Goal: Participate in discussion: Engage in conversation with other users on a specific topic

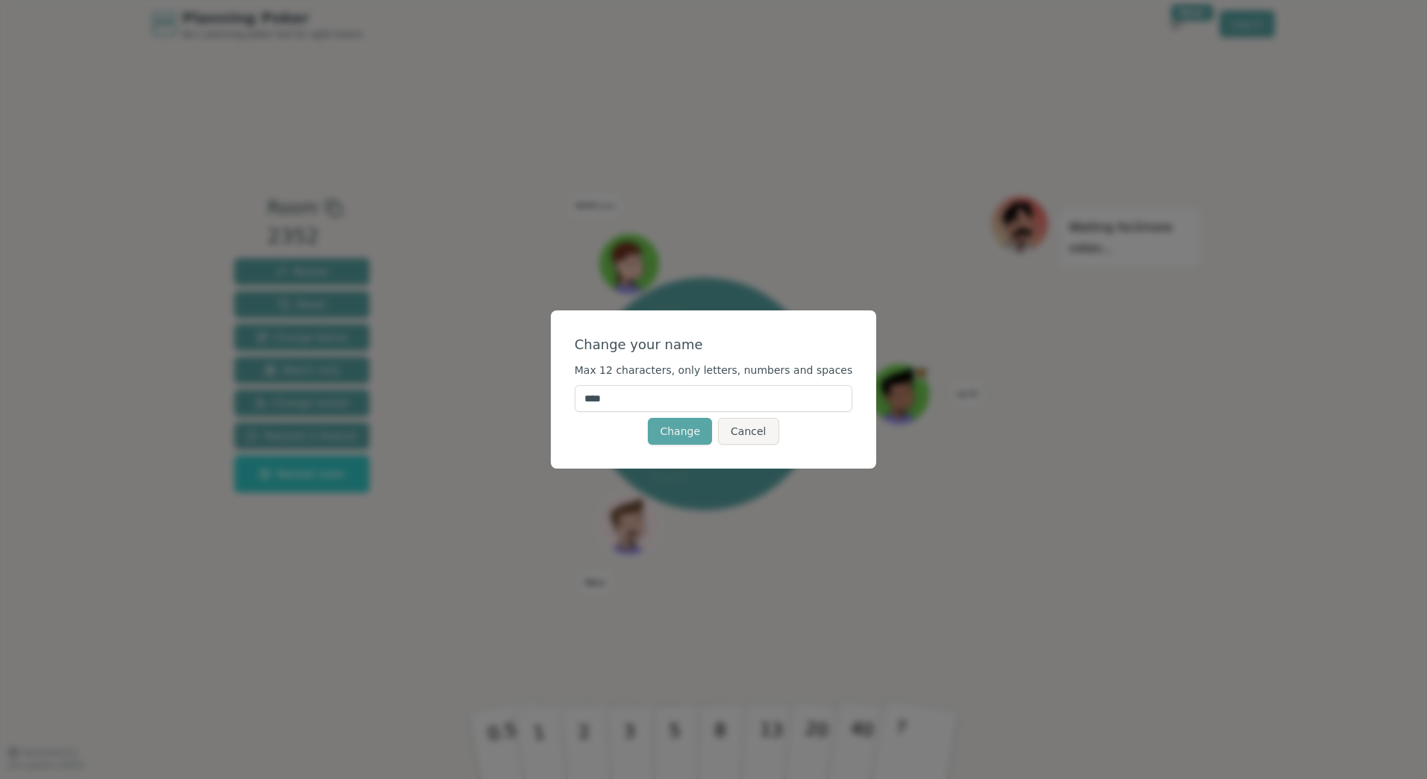
click at [706, 392] on input "****" at bounding box center [714, 398] width 278 height 27
type input "**"
click button "Change" at bounding box center [680, 431] width 64 height 27
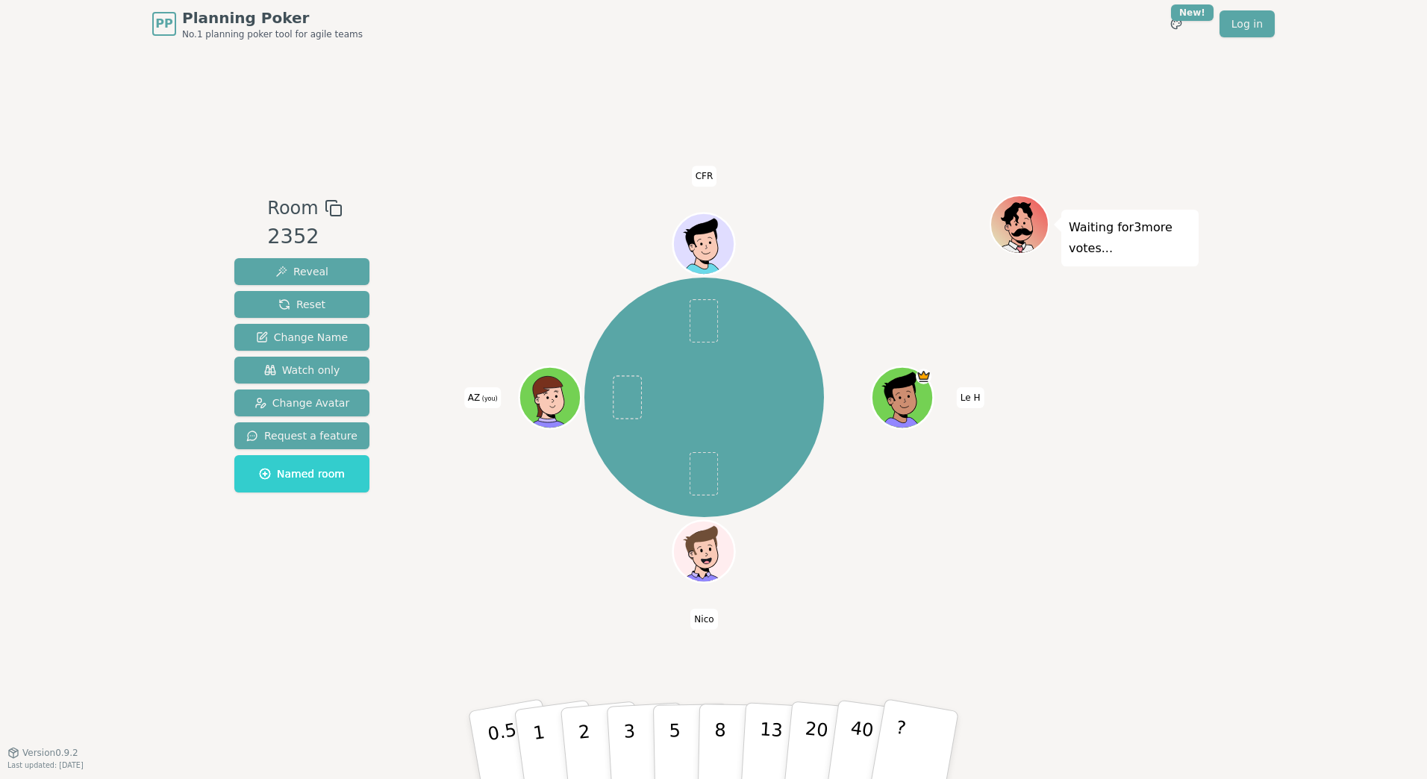
click at [708, 314] on span at bounding box center [704, 320] width 29 height 43
click at [634, 391] on span at bounding box center [628, 397] width 29 height 43
click at [705, 476] on span at bounding box center [704, 473] width 29 height 43
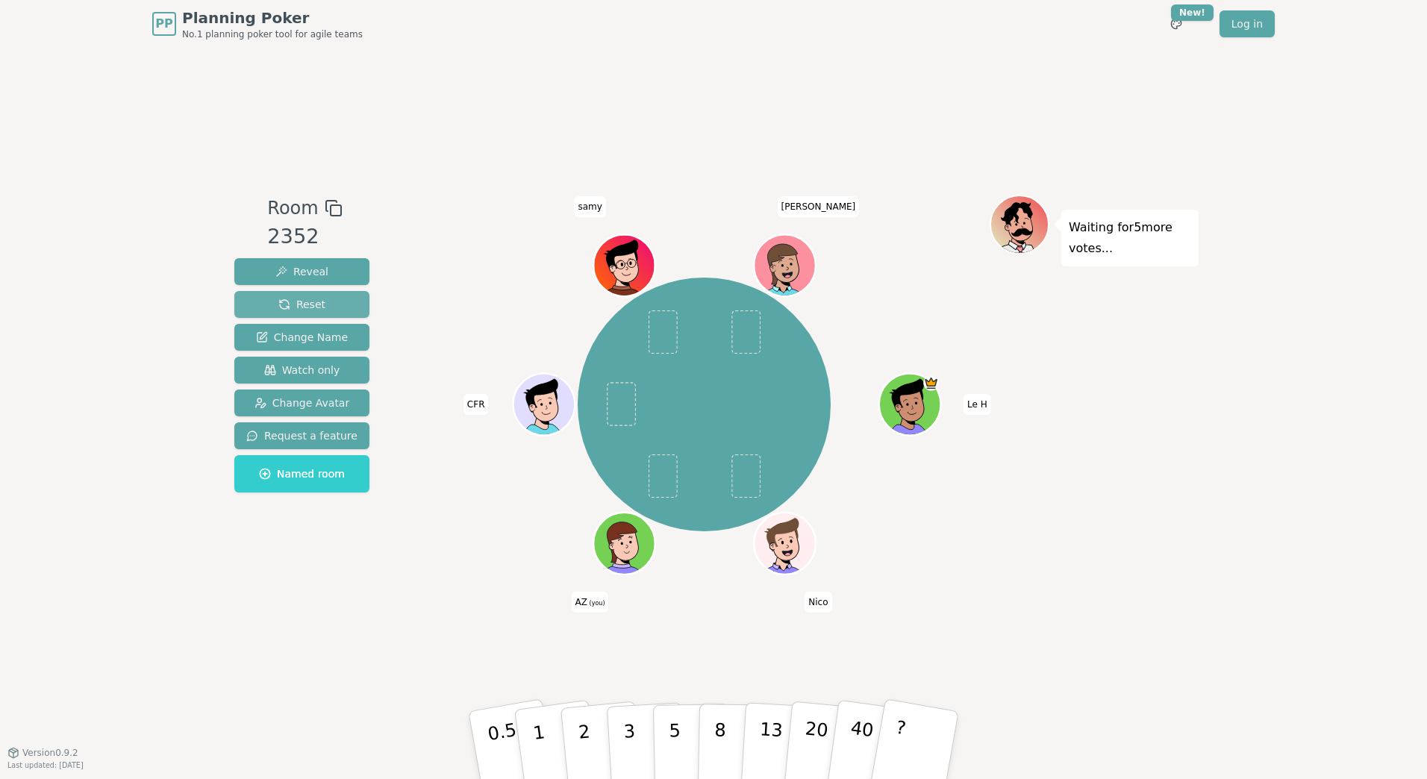
click at [312, 296] on button "Reset" at bounding box center [301, 304] width 135 height 27
click at [1085, 578] on div "Waiting for 5 more votes..." at bounding box center [1094, 400] width 209 height 411
click at [296, 234] on div "2352" at bounding box center [304, 237] width 75 height 31
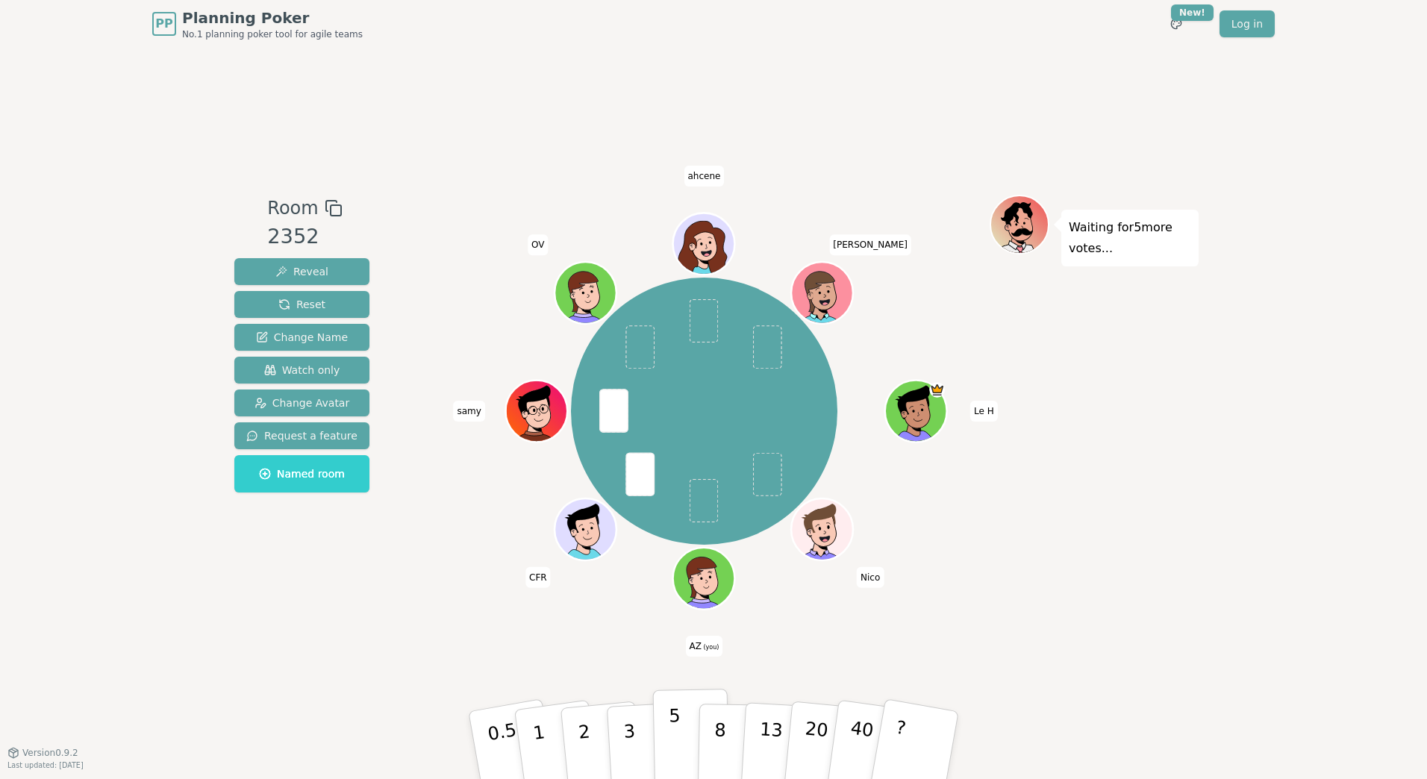
click at [670, 723] on p "5" at bounding box center [675, 746] width 13 height 81
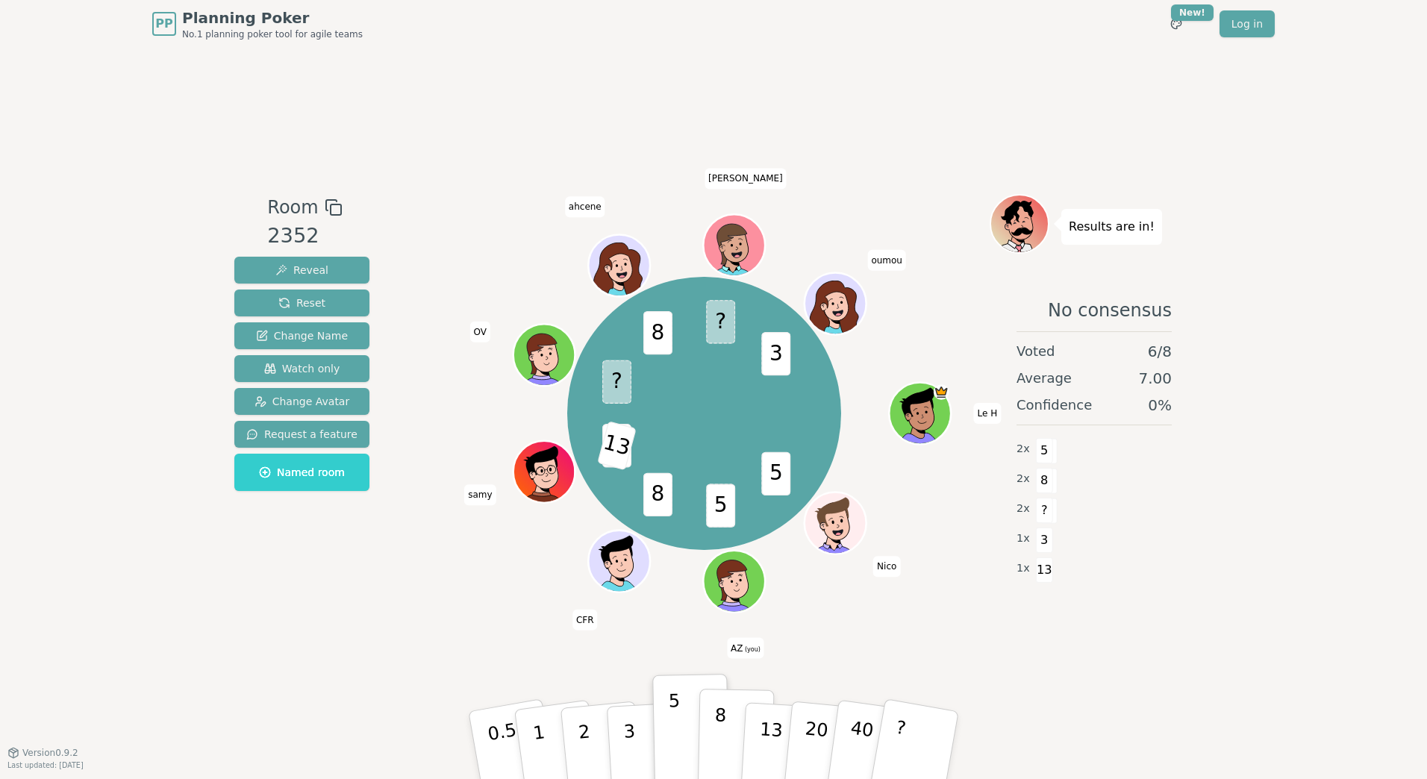
click at [720, 743] on p "8" at bounding box center [720, 745] width 13 height 81
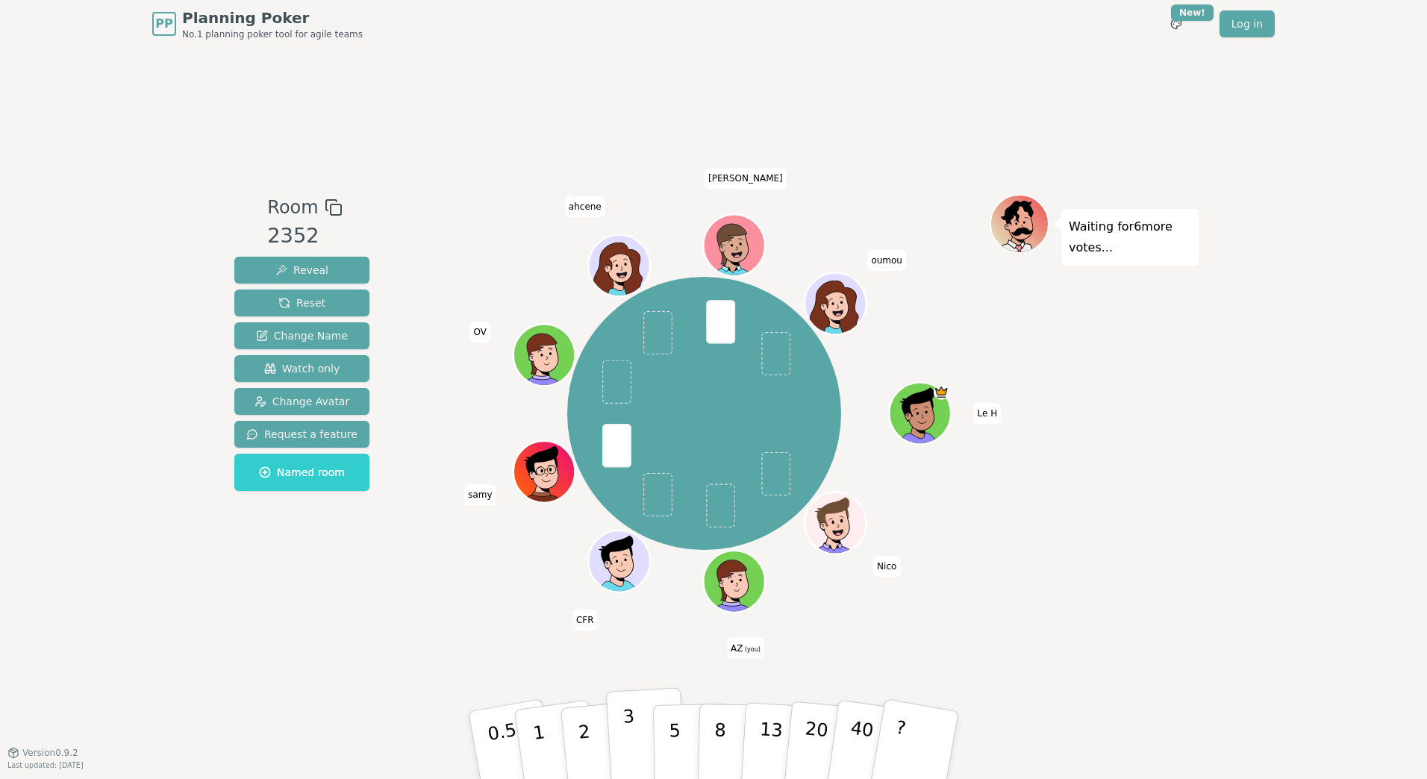
click at [642, 732] on button "3" at bounding box center [646, 746] width 81 height 116
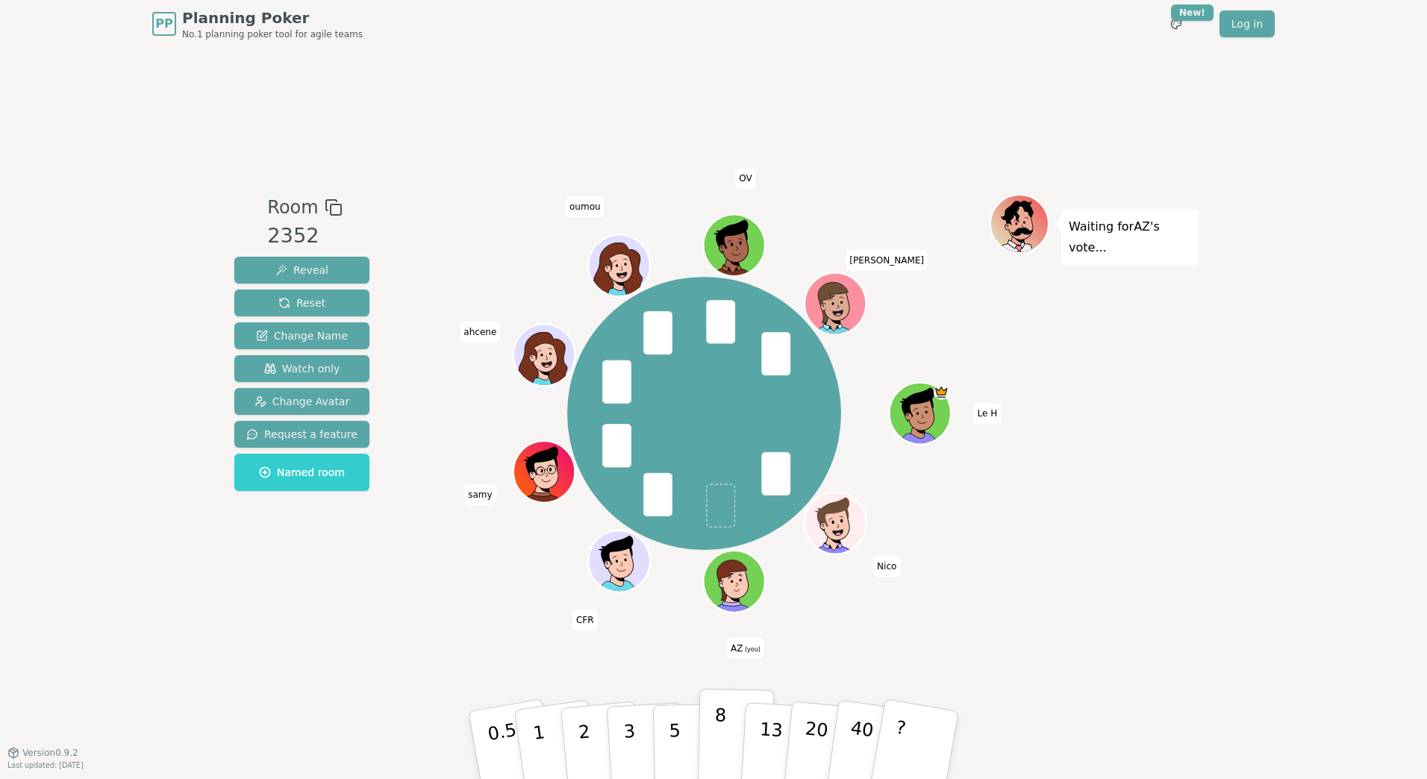
click at [722, 743] on p "8" at bounding box center [720, 745] width 13 height 81
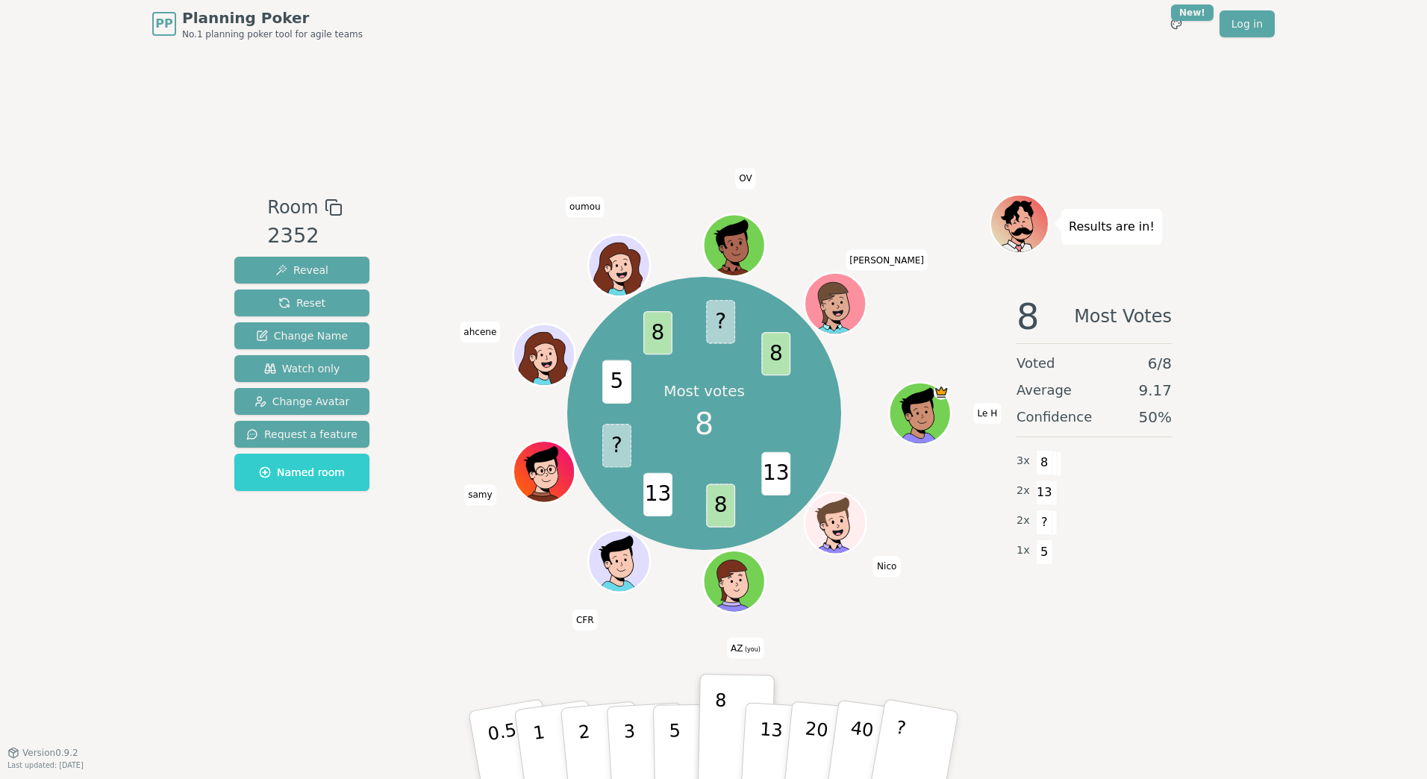
click at [611, 445] on span "?" at bounding box center [616, 445] width 29 height 43
click at [711, 325] on span "?" at bounding box center [720, 321] width 29 height 43
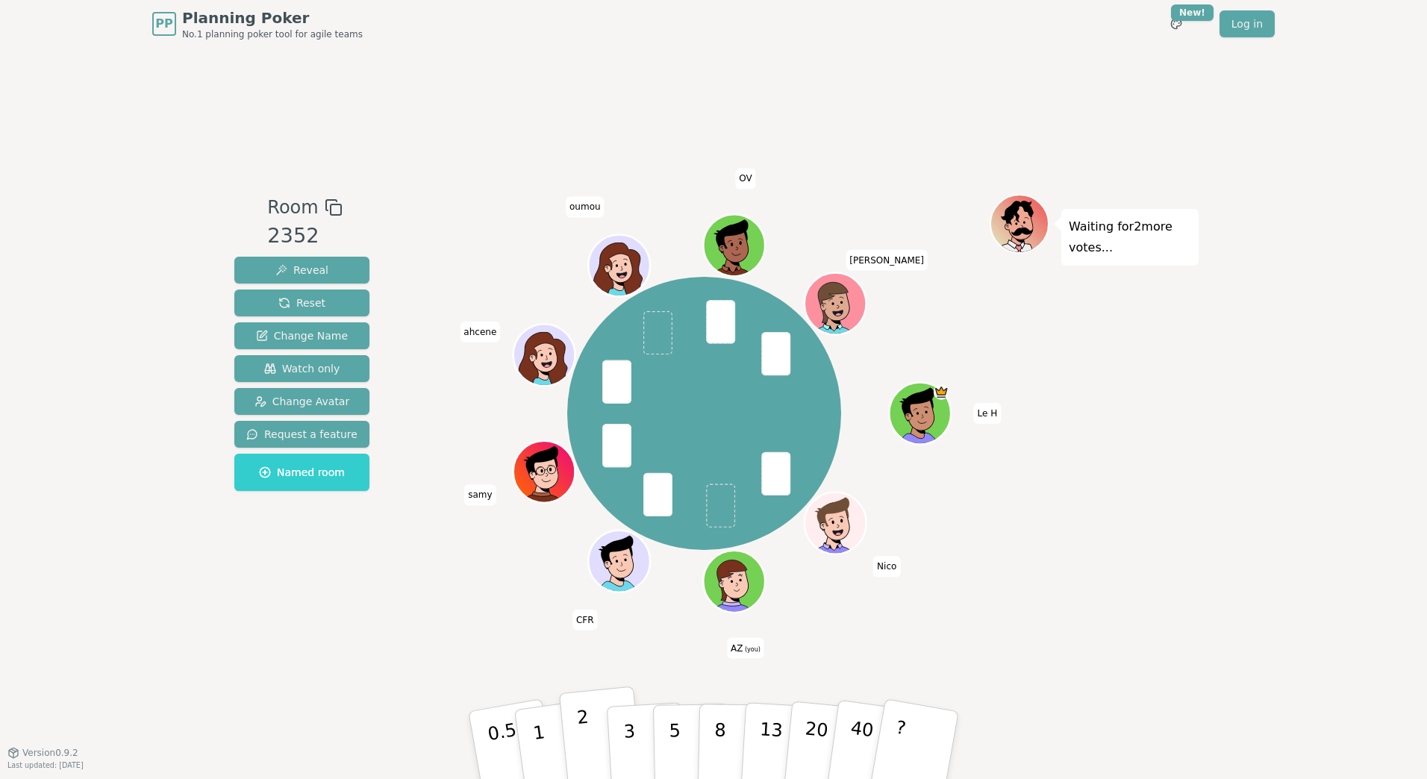
click at [585, 742] on p "2" at bounding box center [585, 747] width 19 height 81
click at [1017, 620] on div "Room 2352 Reveal Reset Change Name Watch only Change Avatar Request a feature N…" at bounding box center [713, 400] width 971 height 705
click at [638, 752] on button "3" at bounding box center [646, 746] width 81 height 116
click at [676, 738] on p "5" at bounding box center [675, 746] width 13 height 81
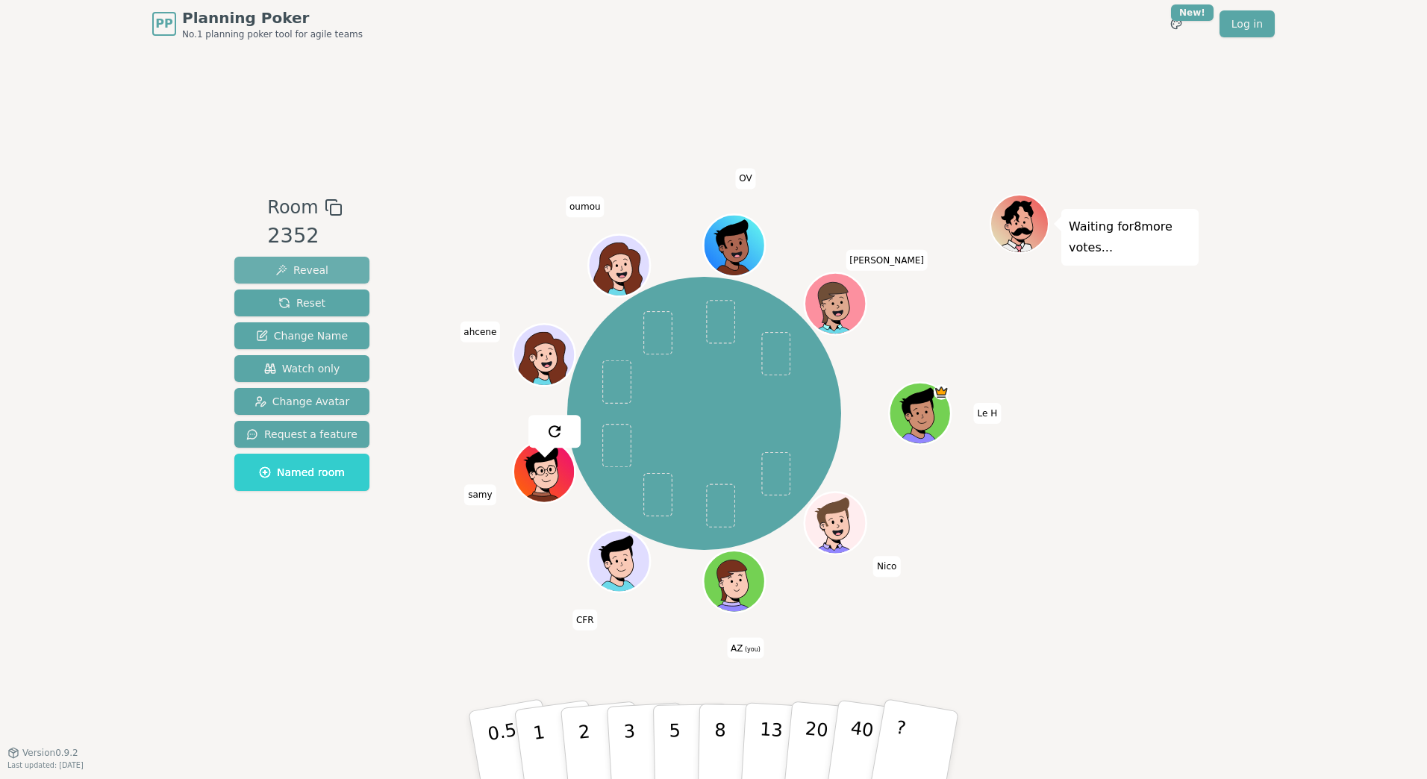
click at [290, 267] on span "Reveal" at bounding box center [301, 270] width 53 height 15
click at [683, 752] on button "5" at bounding box center [691, 745] width 77 height 113
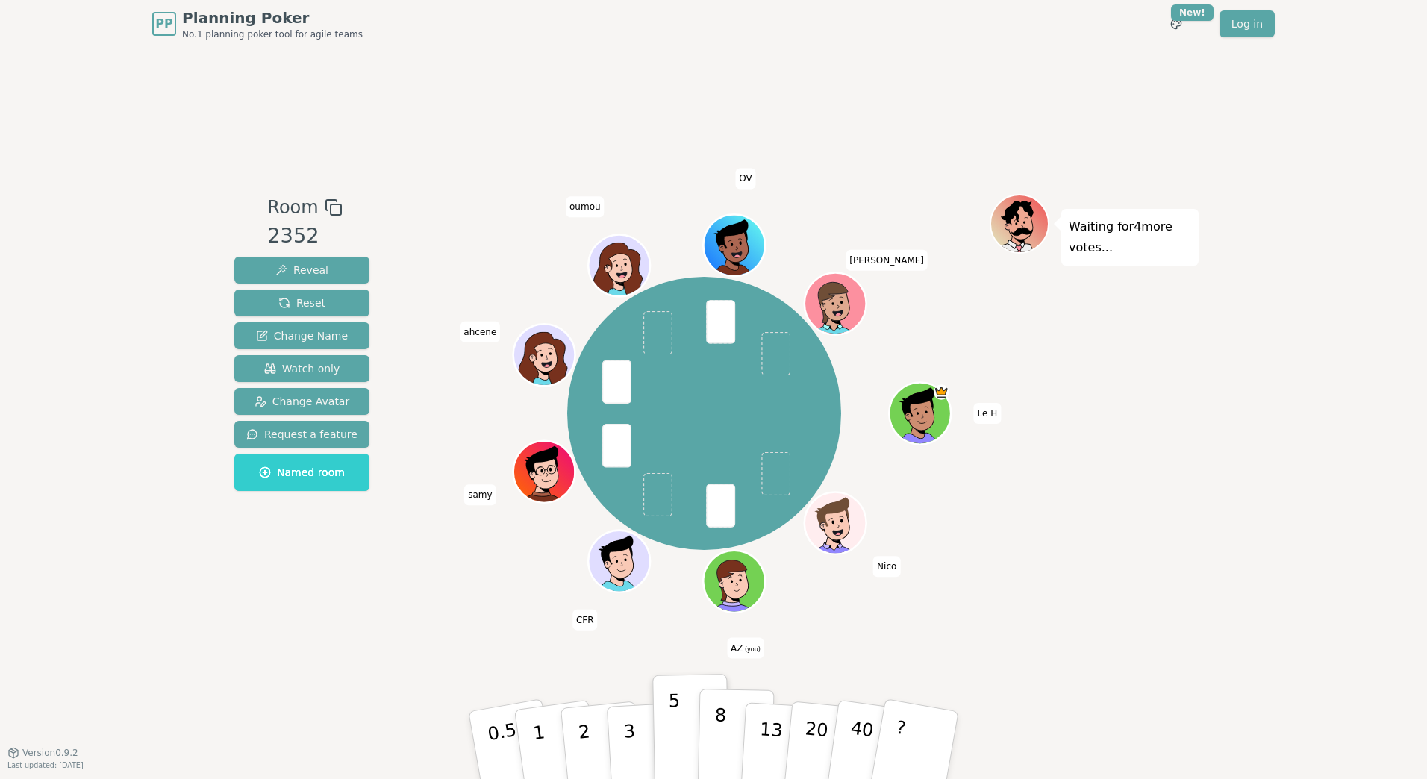
click at [723, 732] on p "8" at bounding box center [720, 745] width 13 height 81
click at [633, 734] on p "3" at bounding box center [631, 746] width 16 height 81
click at [741, 571] on icon at bounding box center [732, 580] width 30 height 40
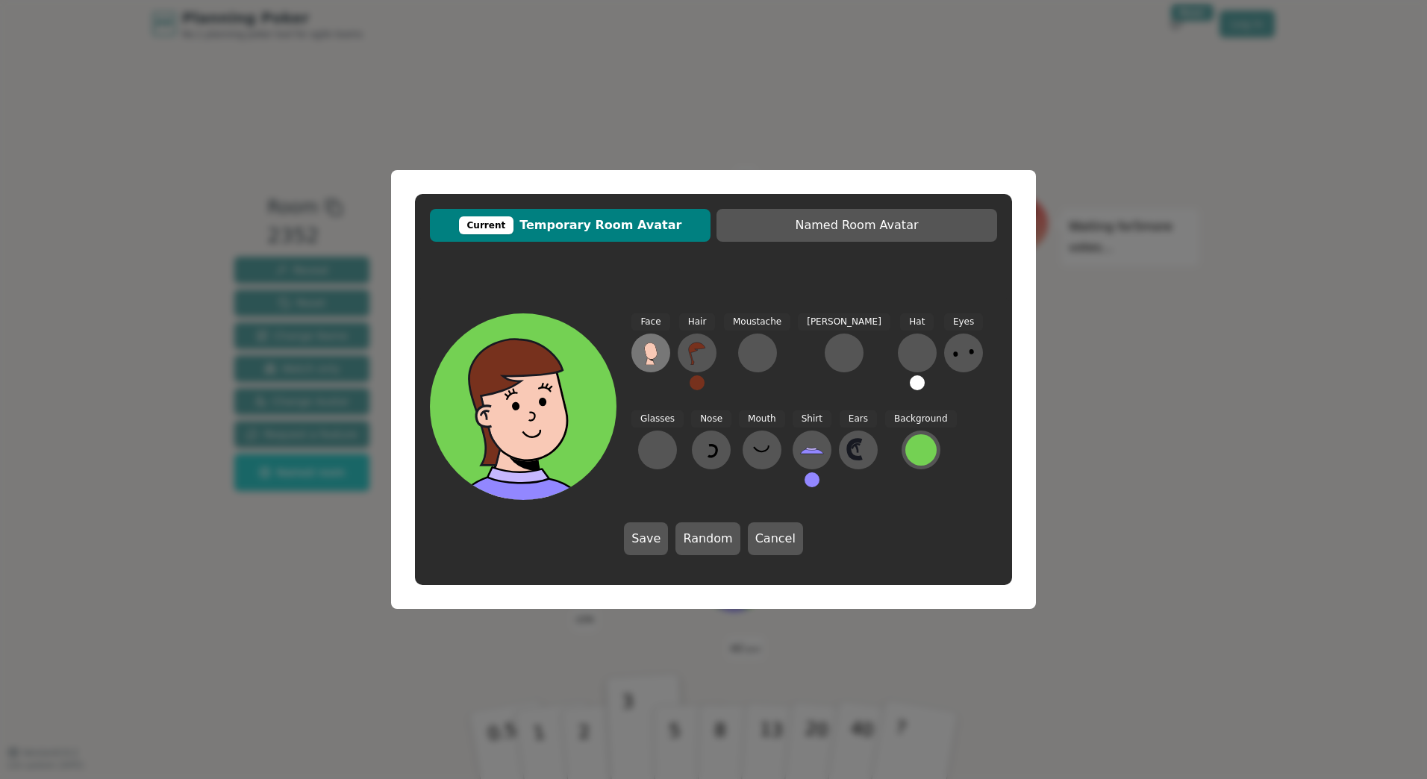
click at [659, 340] on button at bounding box center [651, 353] width 39 height 39
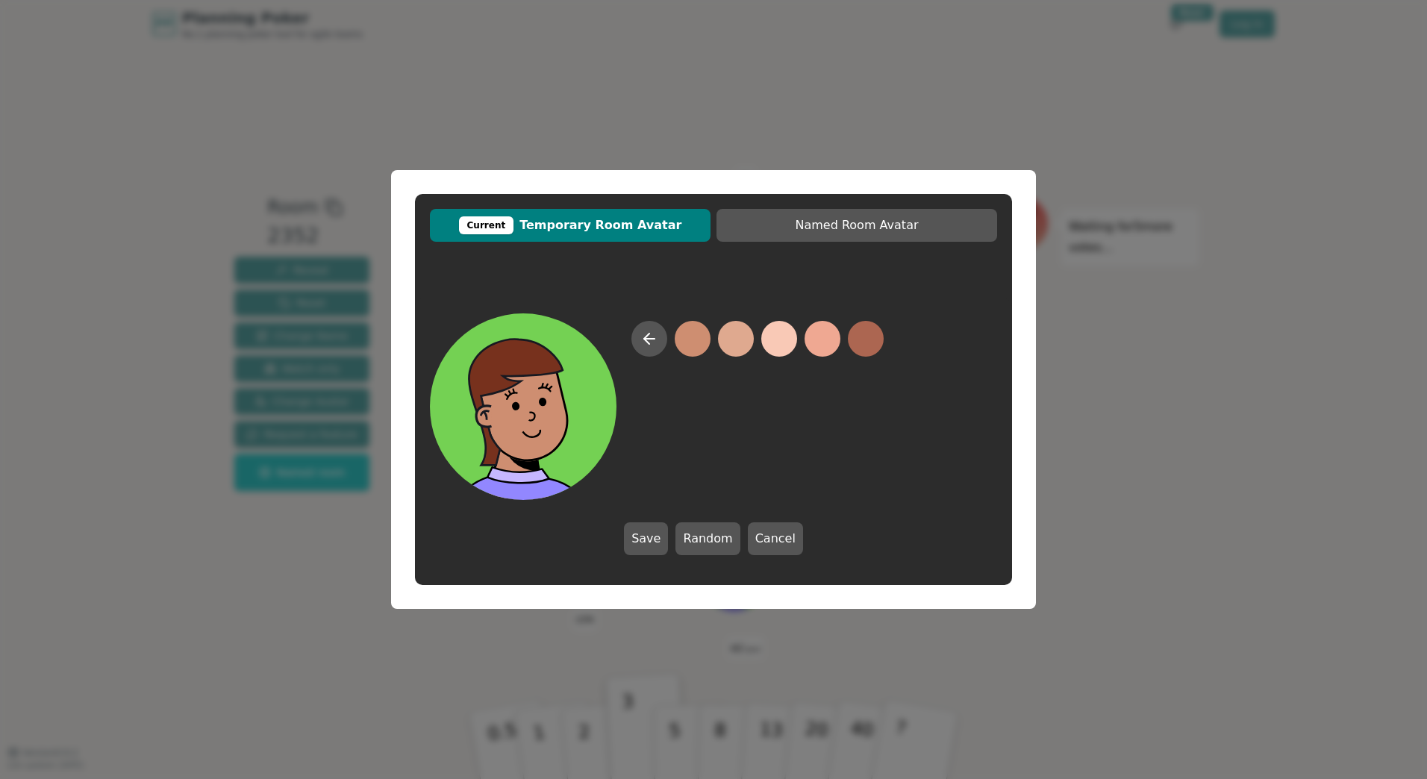
click at [695, 332] on button at bounding box center [693, 339] width 36 height 36
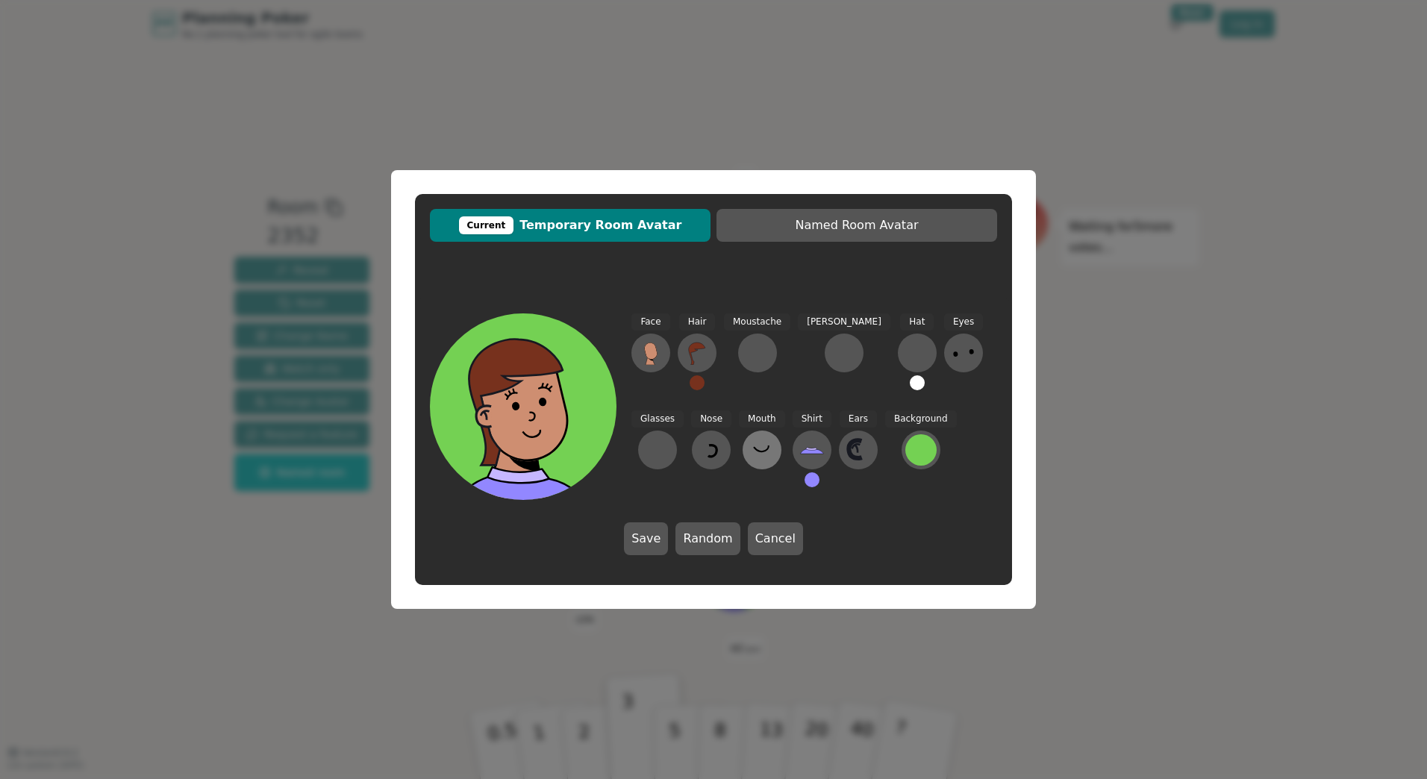
click at [750, 461] on icon at bounding box center [762, 450] width 24 height 24
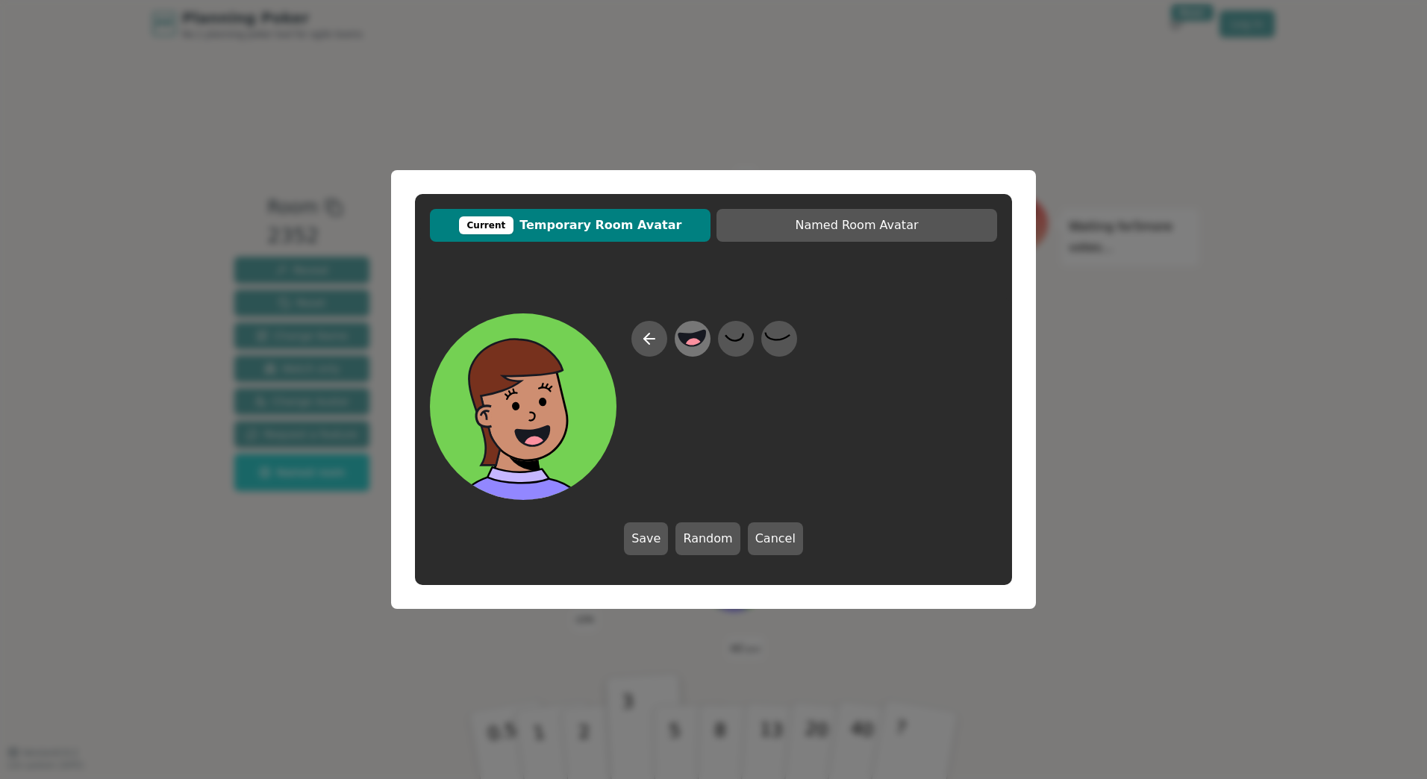
click at [697, 338] on icon at bounding box center [692, 339] width 27 height 16
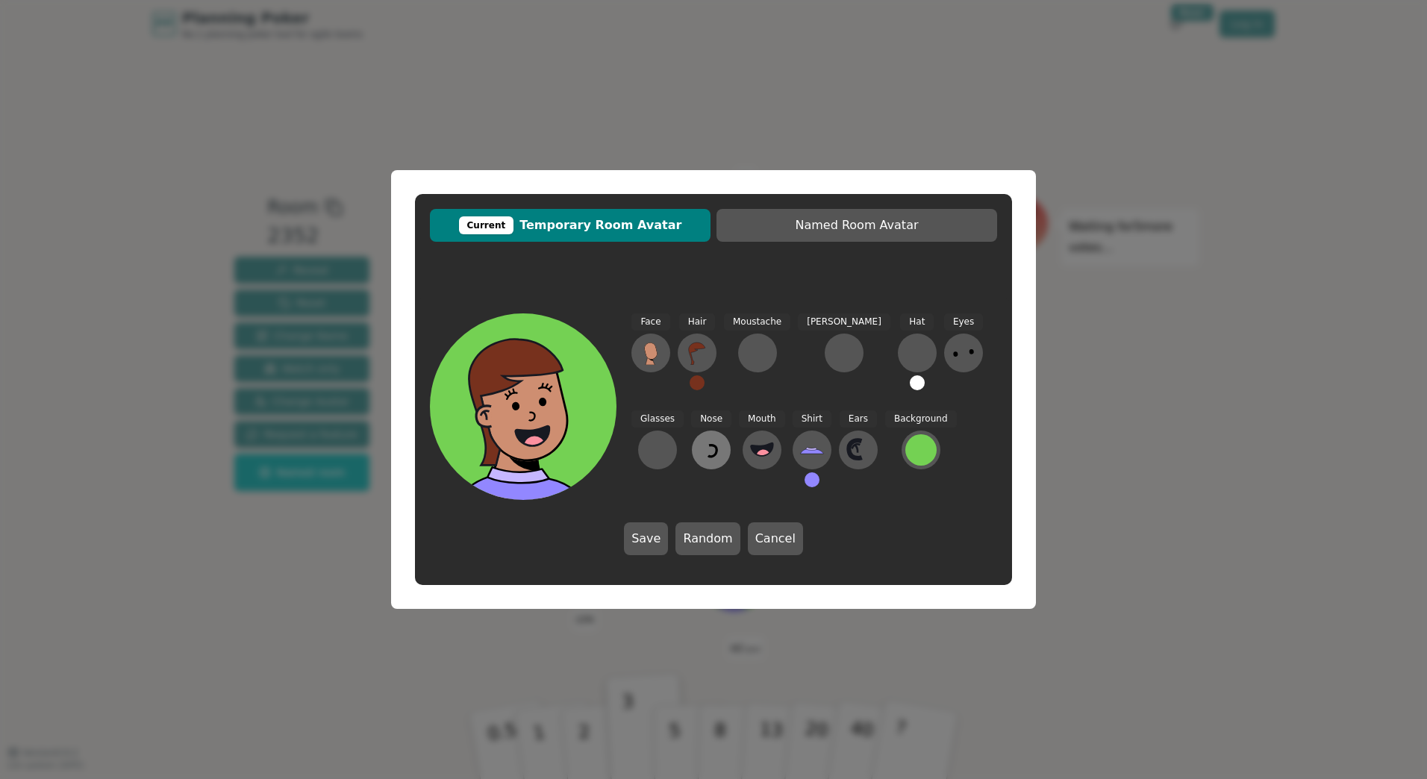
click at [700, 451] on icon at bounding box center [712, 450] width 24 height 24
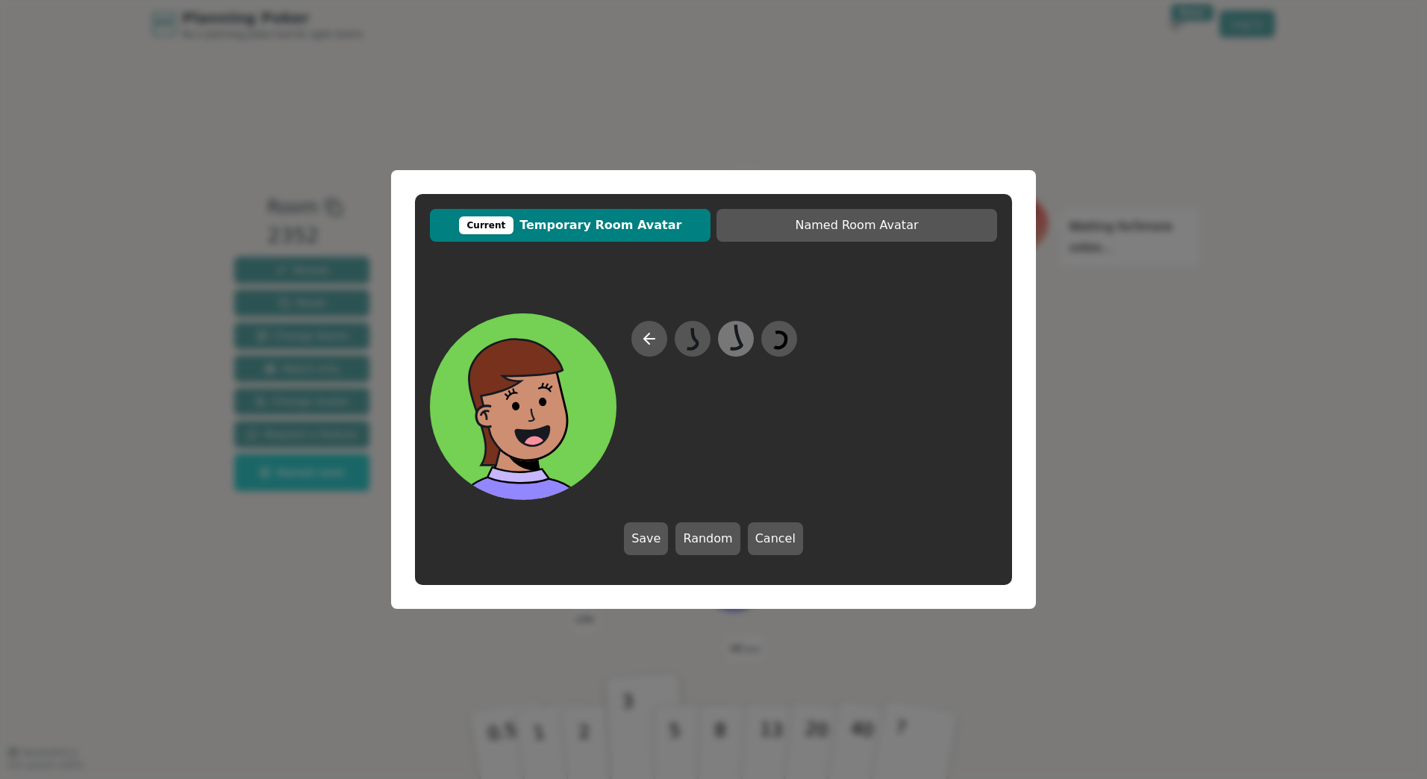
click at [738, 340] on icon at bounding box center [735, 340] width 29 height 34
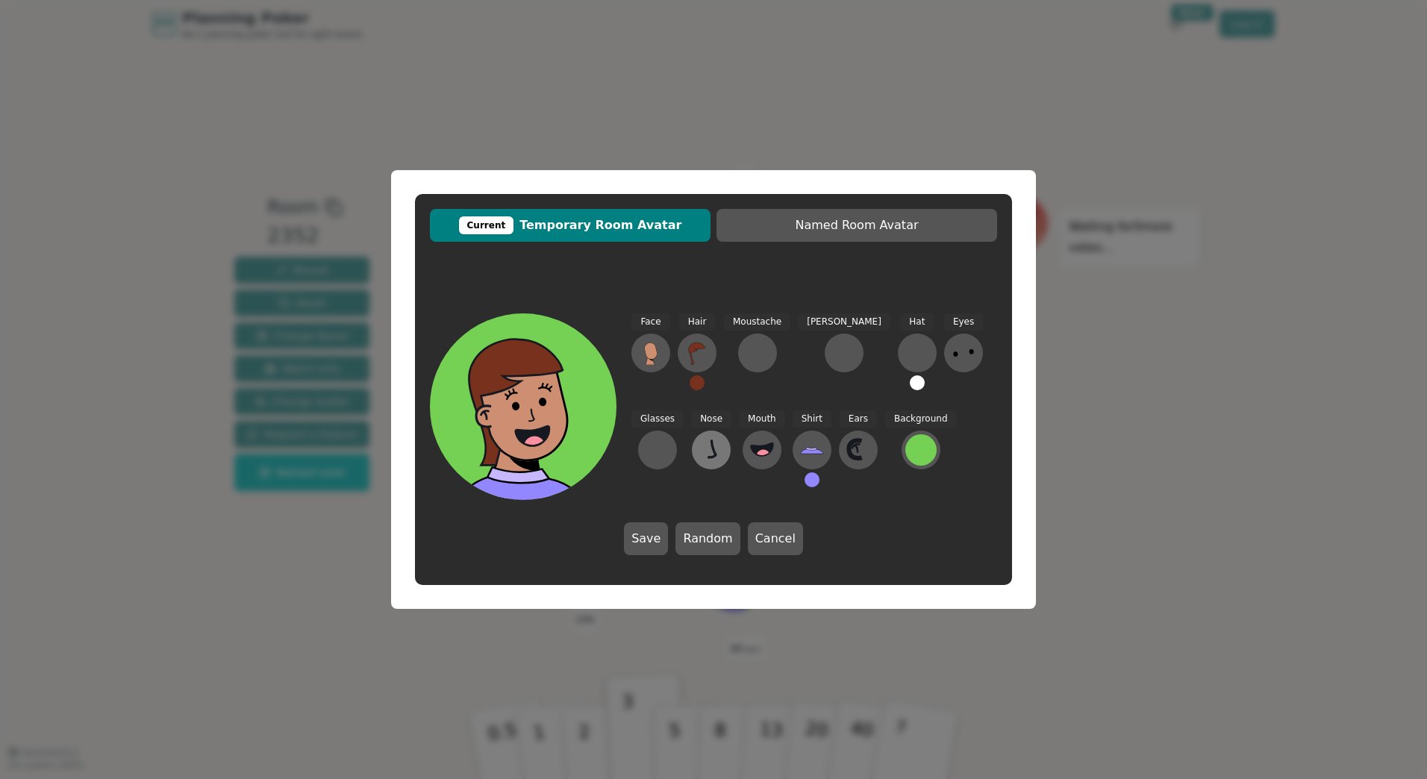
click at [700, 459] on icon at bounding box center [712, 450] width 24 height 24
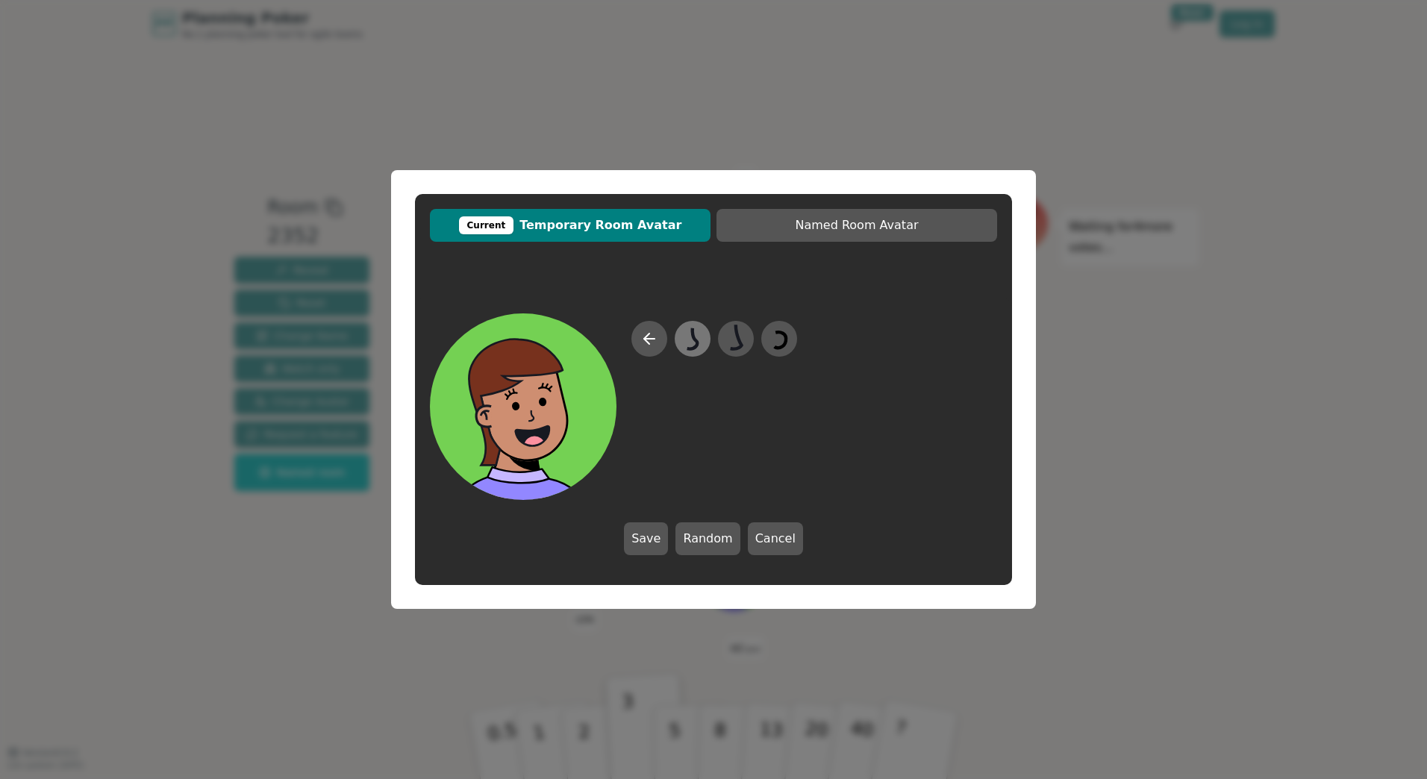
click at [690, 349] on icon at bounding box center [693, 338] width 10 height 21
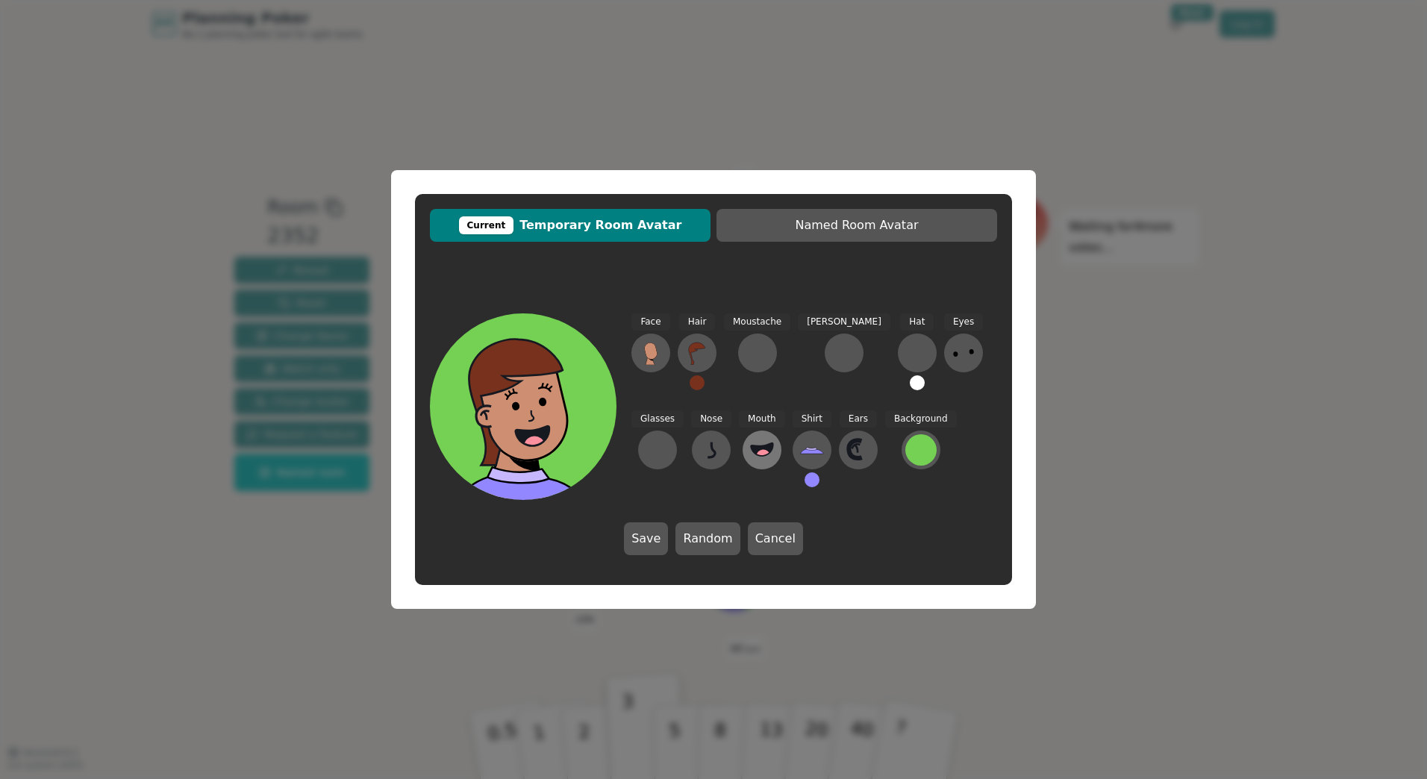
click at [750, 455] on icon at bounding box center [762, 450] width 24 height 24
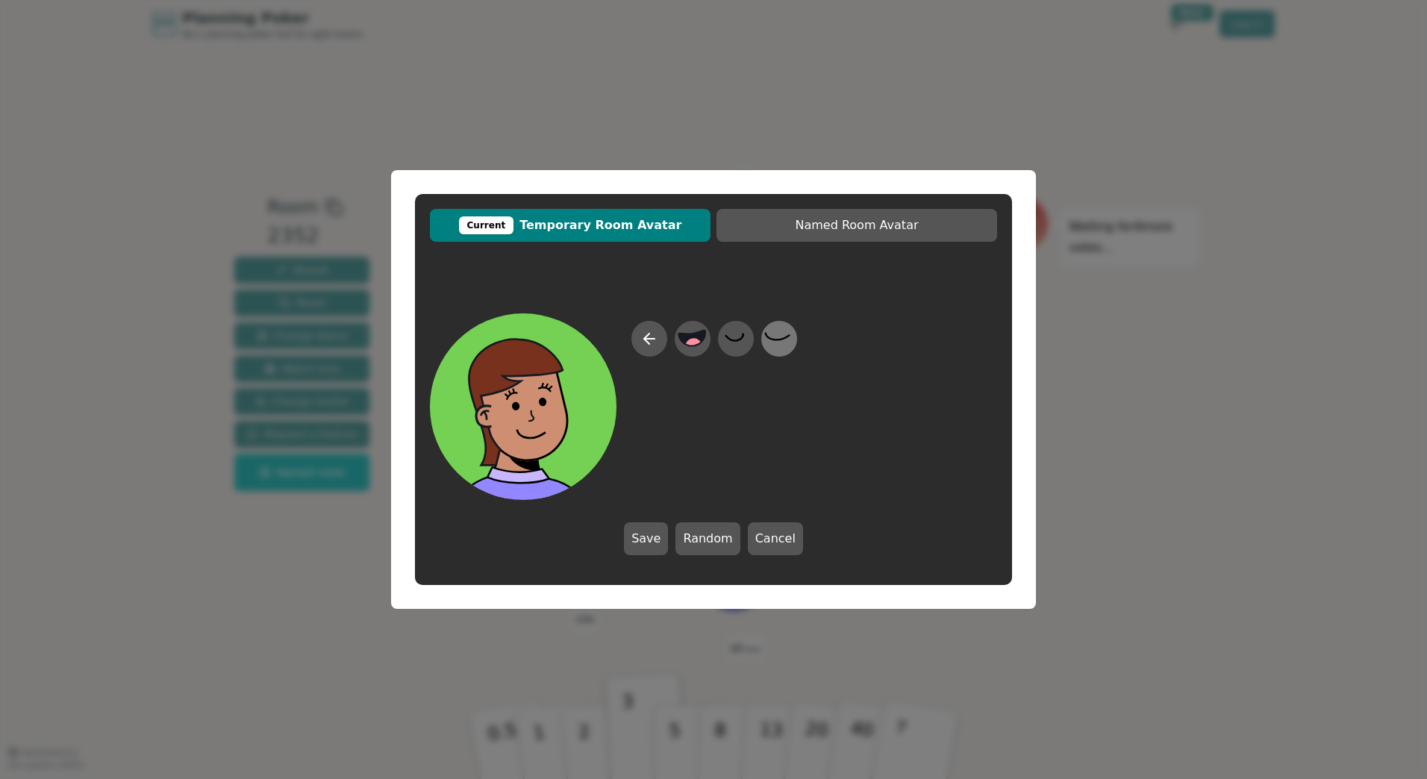
click at [776, 345] on icon at bounding box center [778, 340] width 29 height 34
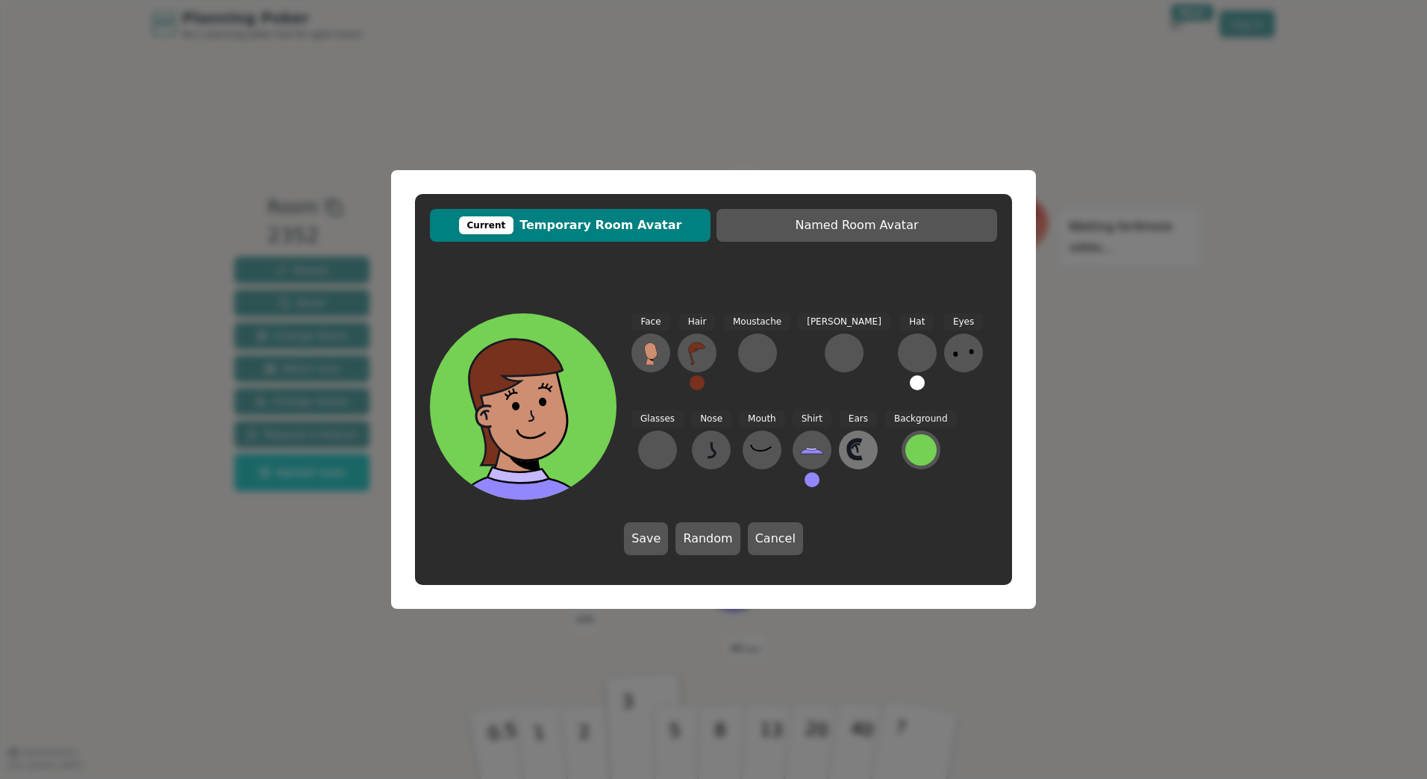
click at [849, 455] on icon at bounding box center [855, 449] width 13 height 18
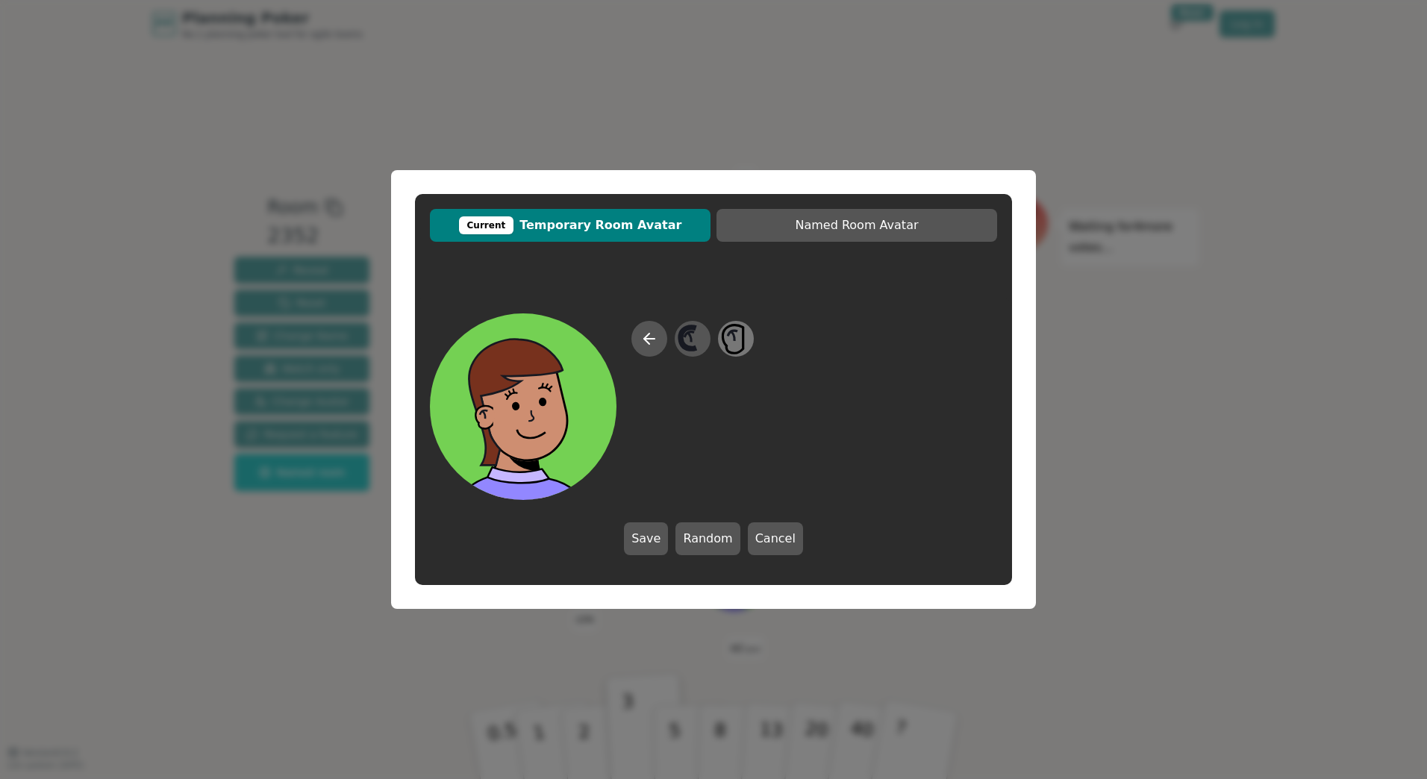
click at [738, 345] on icon at bounding box center [735, 340] width 29 height 34
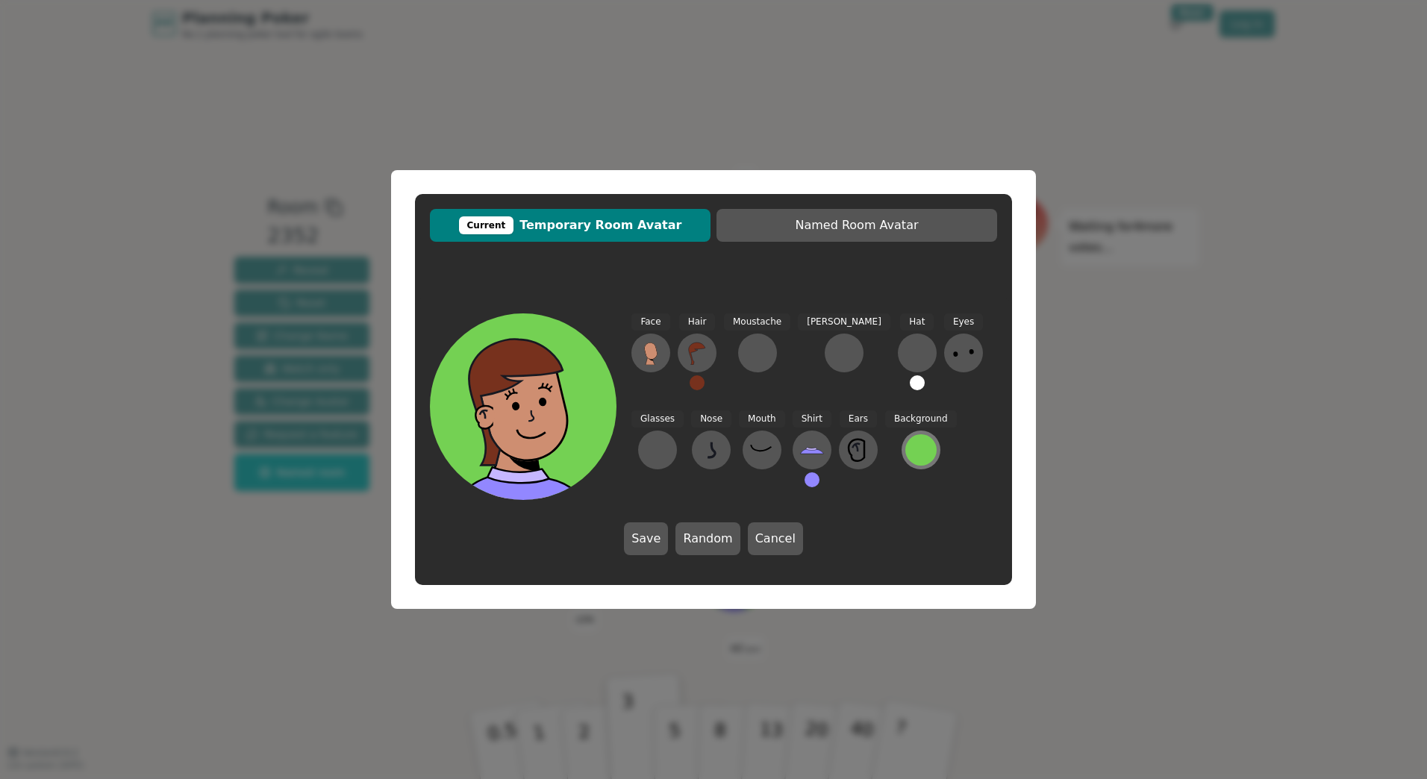
click at [906, 445] on div at bounding box center [921, 450] width 31 height 31
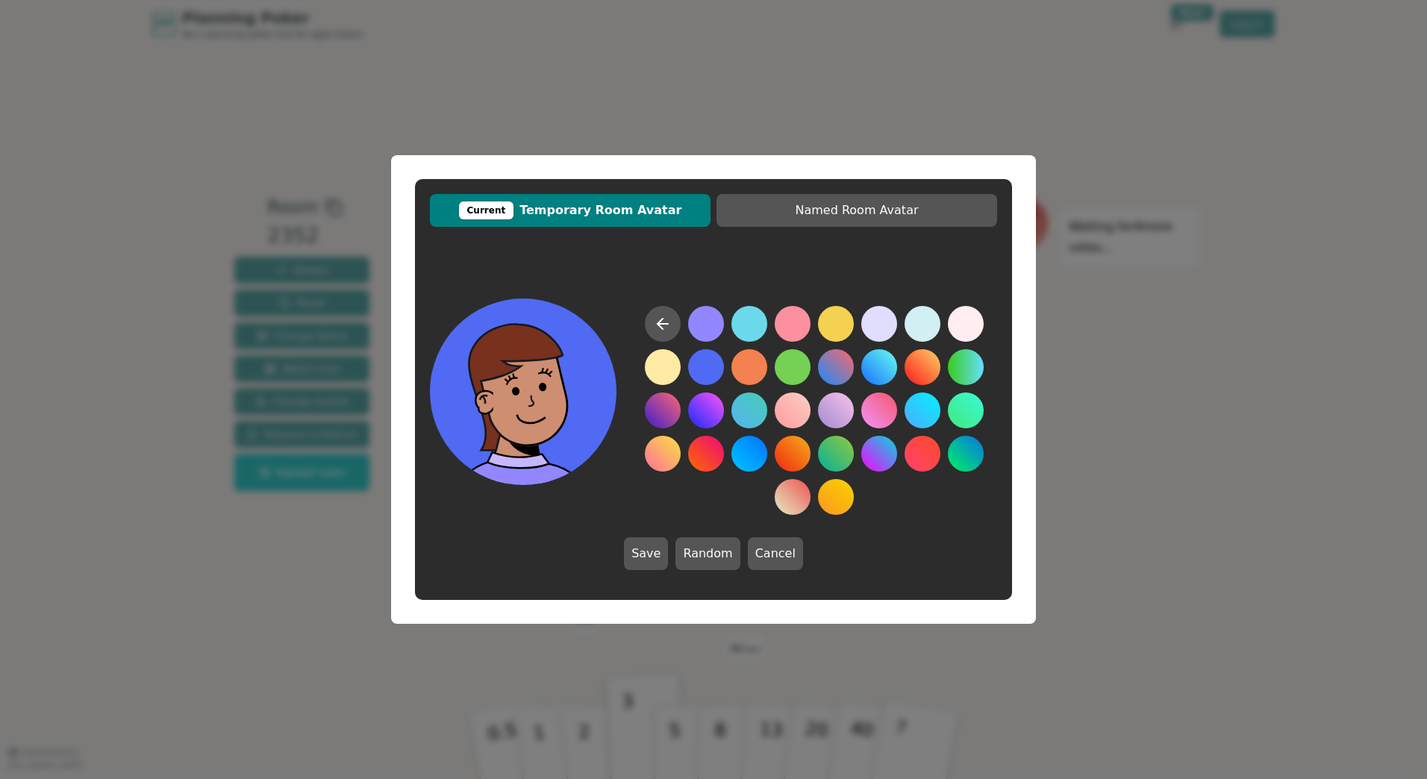
click at [714, 370] on button at bounding box center [706, 367] width 36 height 36
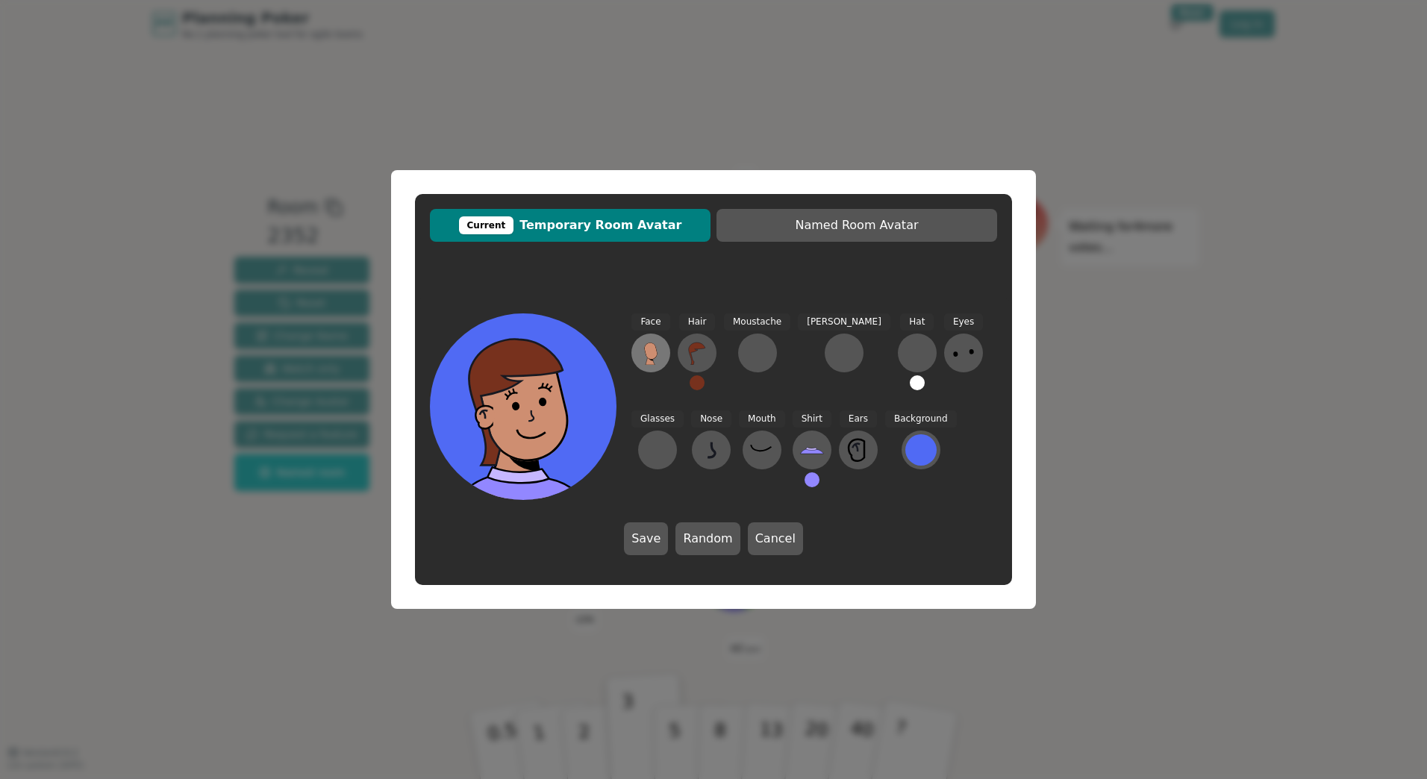
click at [644, 352] on icon at bounding box center [651, 353] width 24 height 24
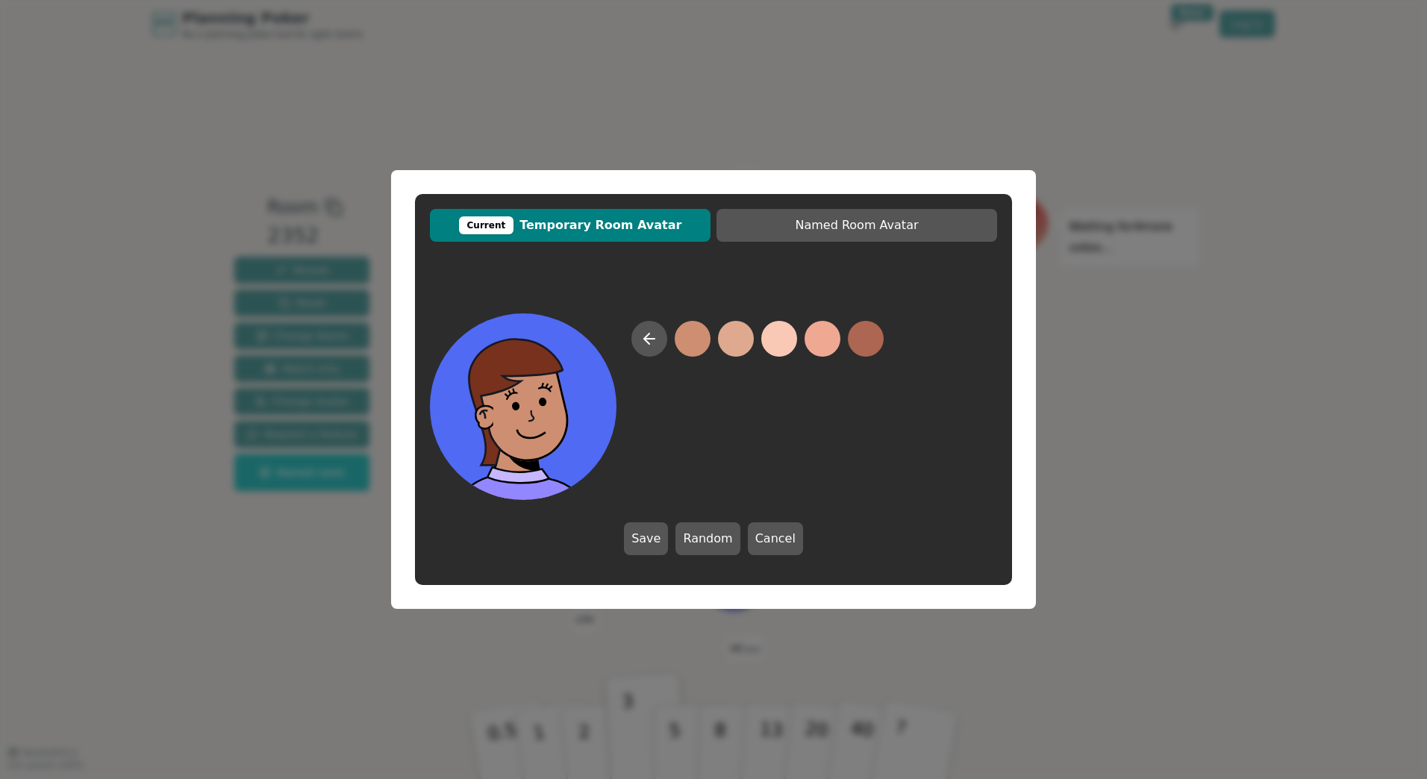
click at [685, 343] on button at bounding box center [693, 339] width 36 height 36
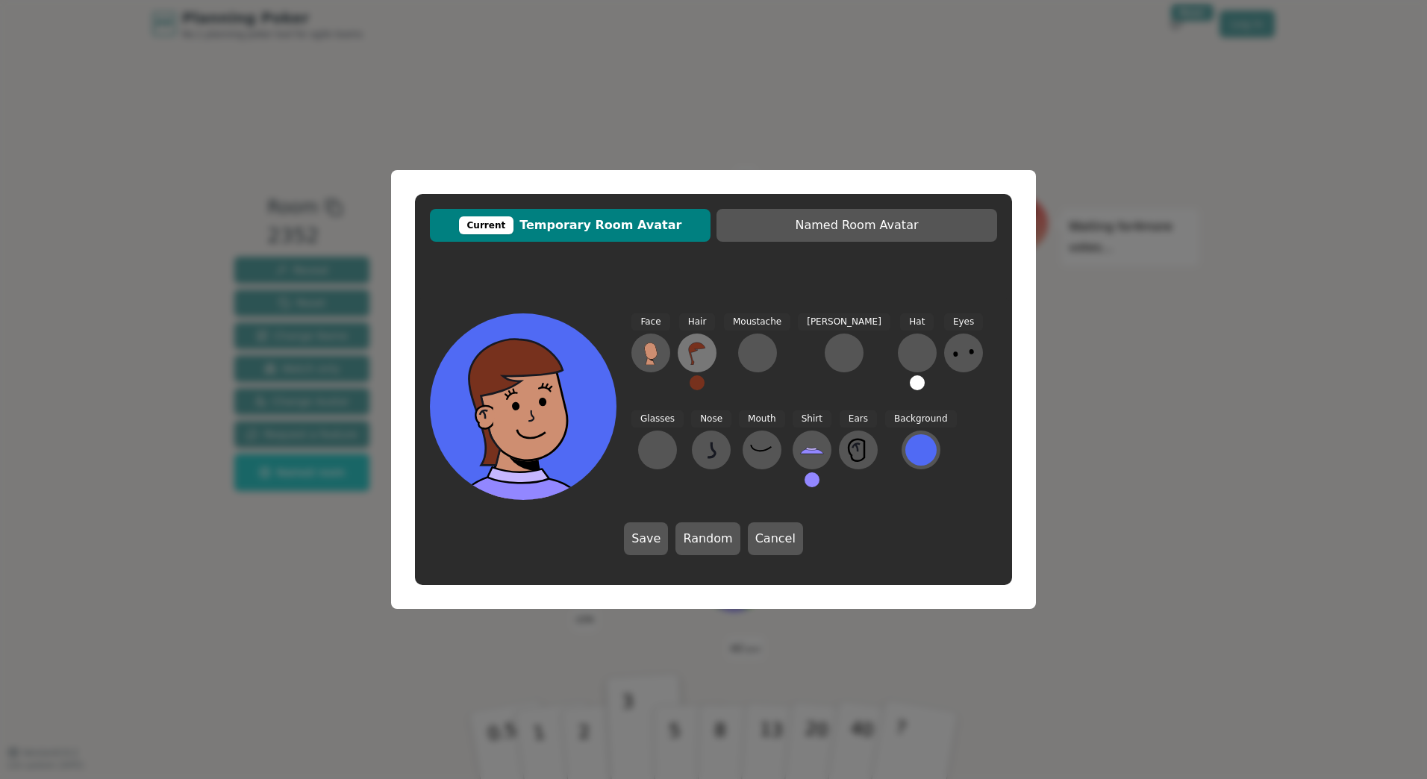
click at [707, 355] on icon at bounding box center [697, 353] width 24 height 24
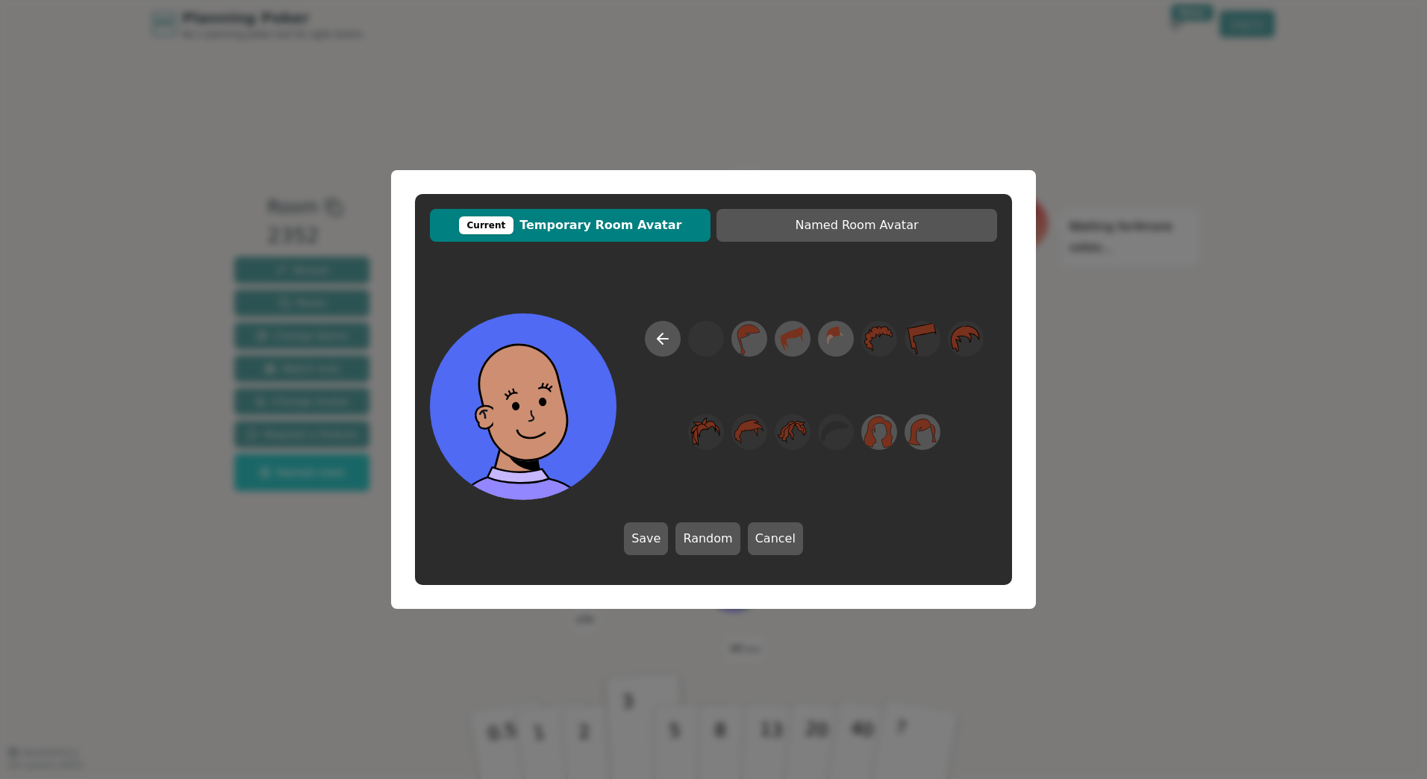
click at [650, 536] on button "Save" at bounding box center [646, 539] width 44 height 33
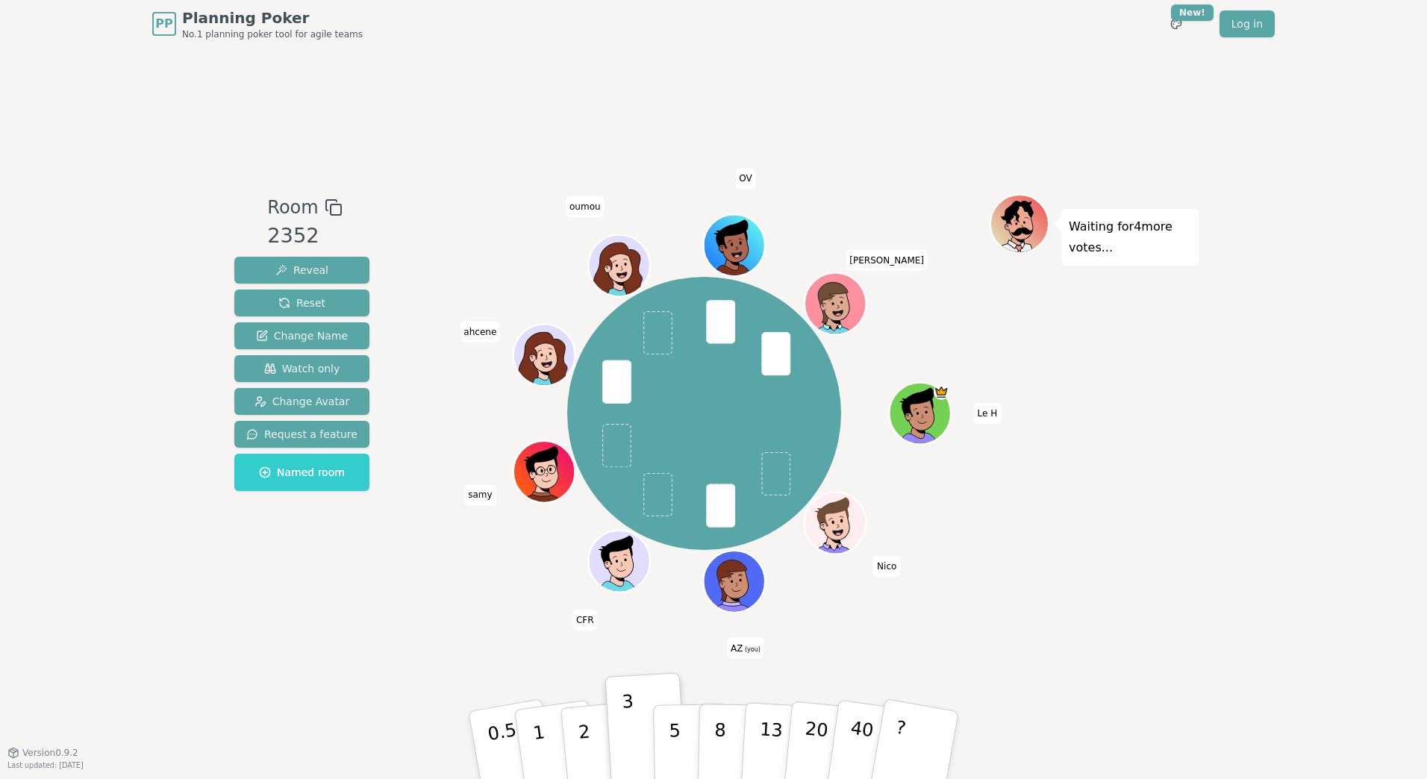
click at [752, 576] on icon at bounding box center [735, 577] width 48 height 7
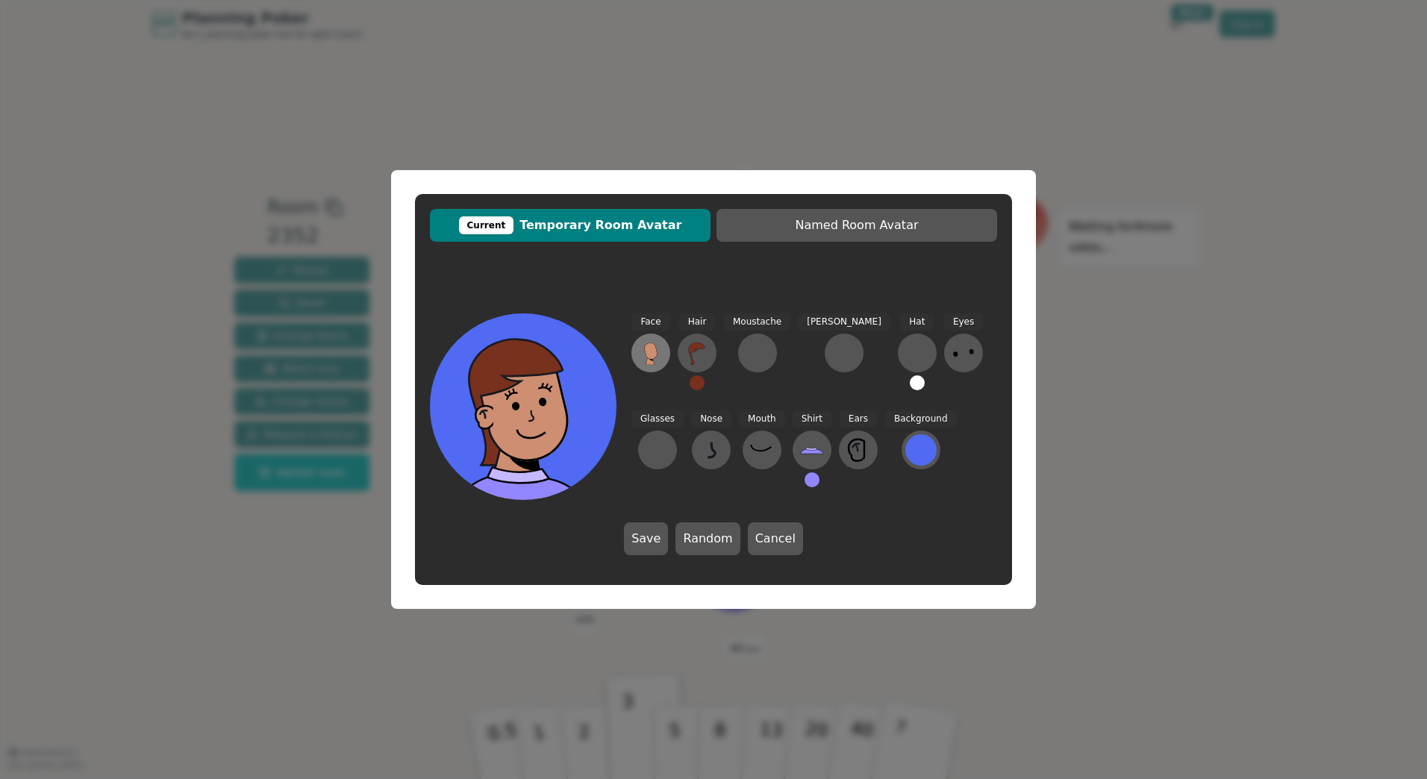
click at [658, 351] on icon at bounding box center [651, 353] width 24 height 24
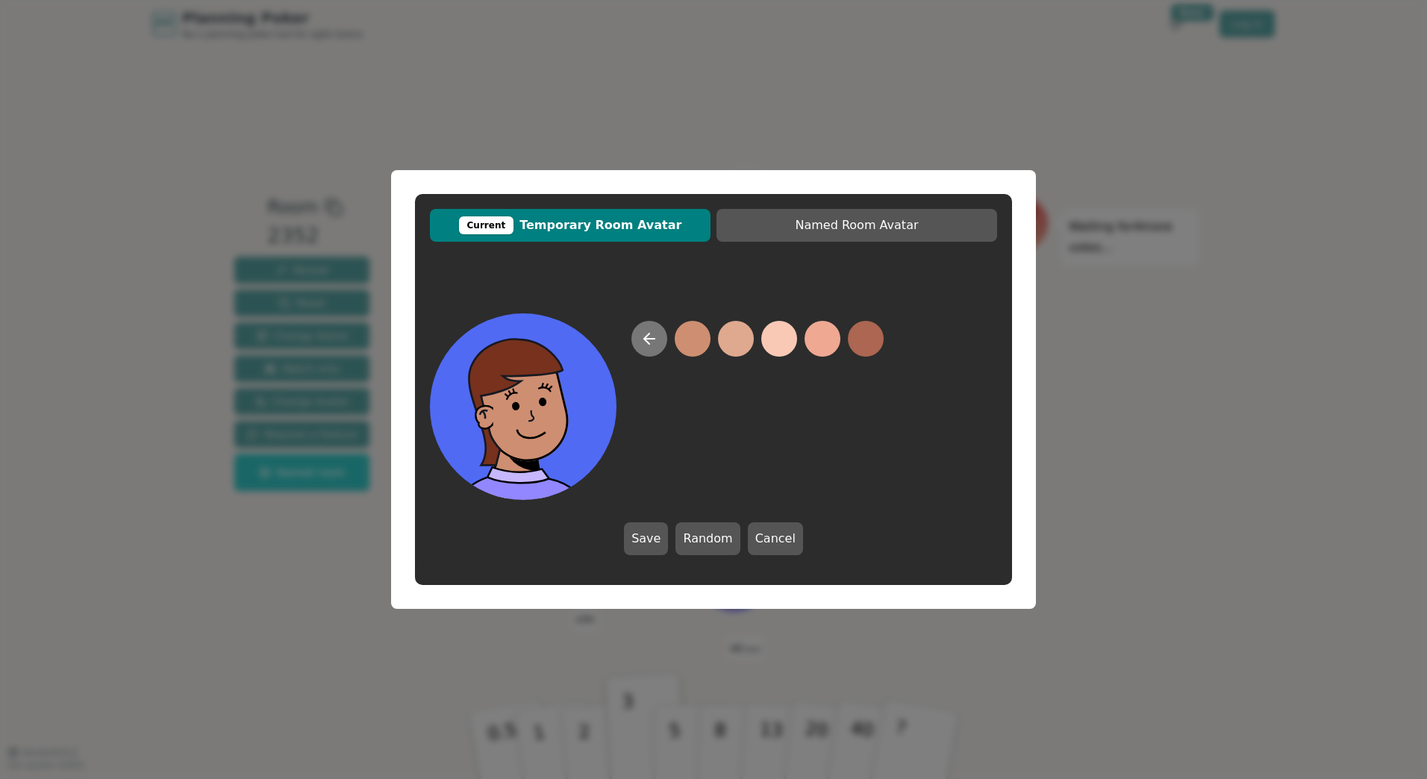
click at [661, 331] on button at bounding box center [650, 339] width 36 height 36
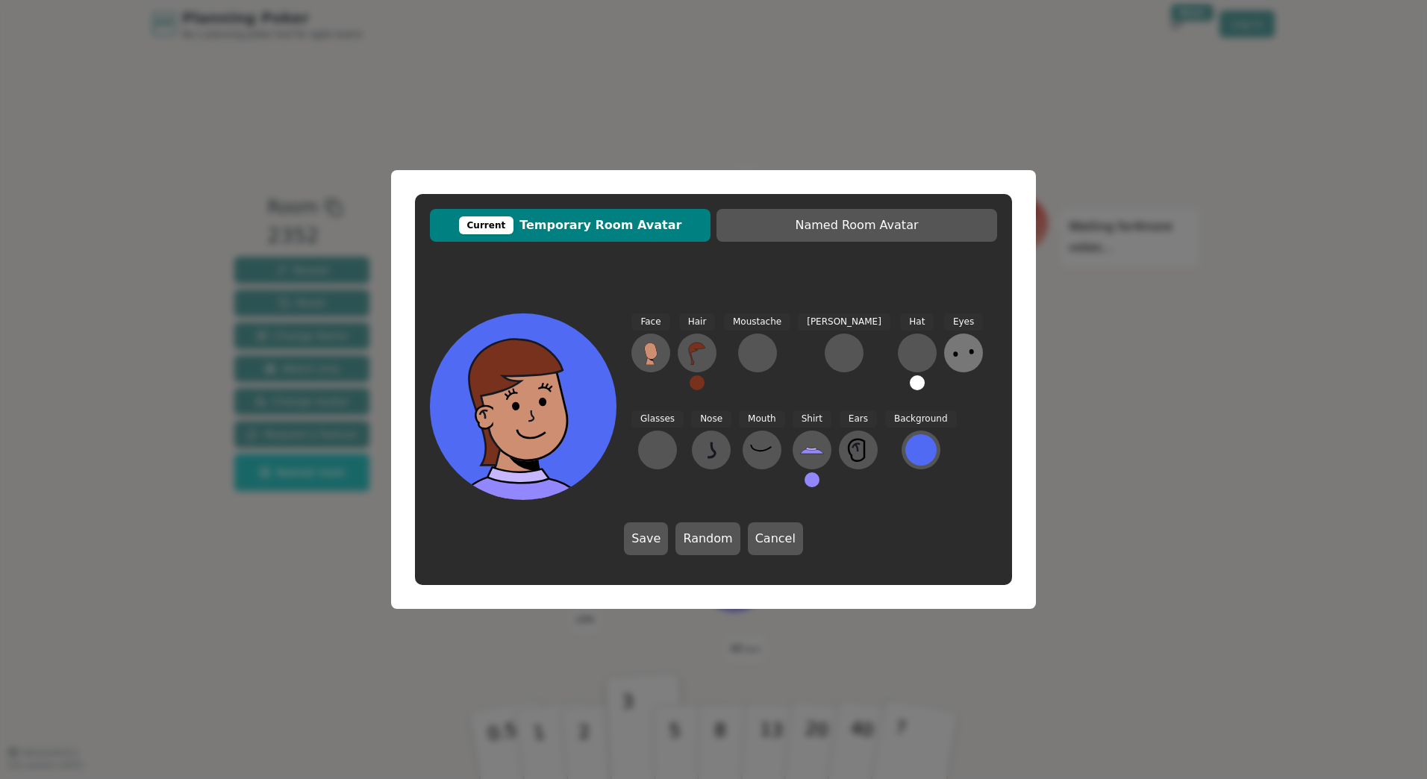
click at [952, 343] on icon at bounding box center [964, 353] width 24 height 24
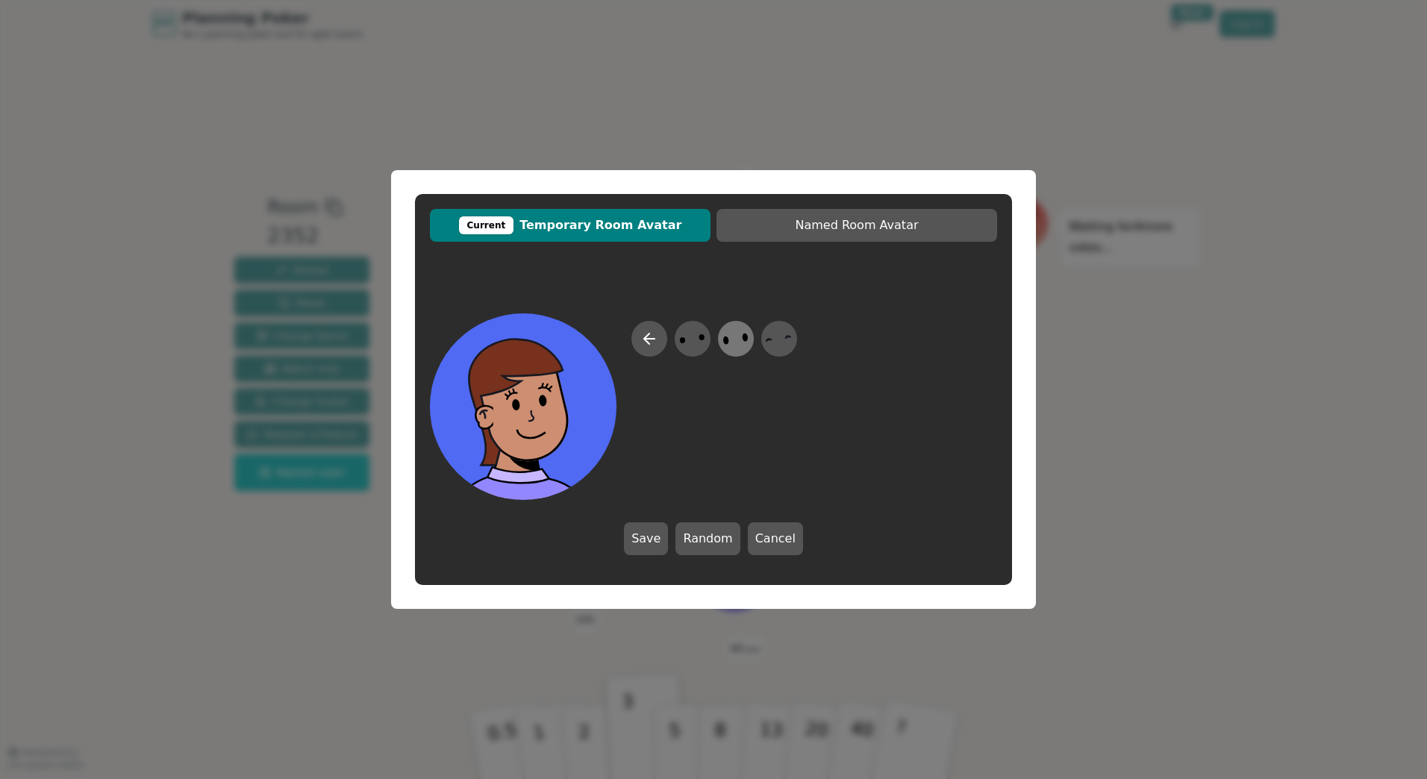
click at [733, 342] on icon at bounding box center [735, 340] width 29 height 34
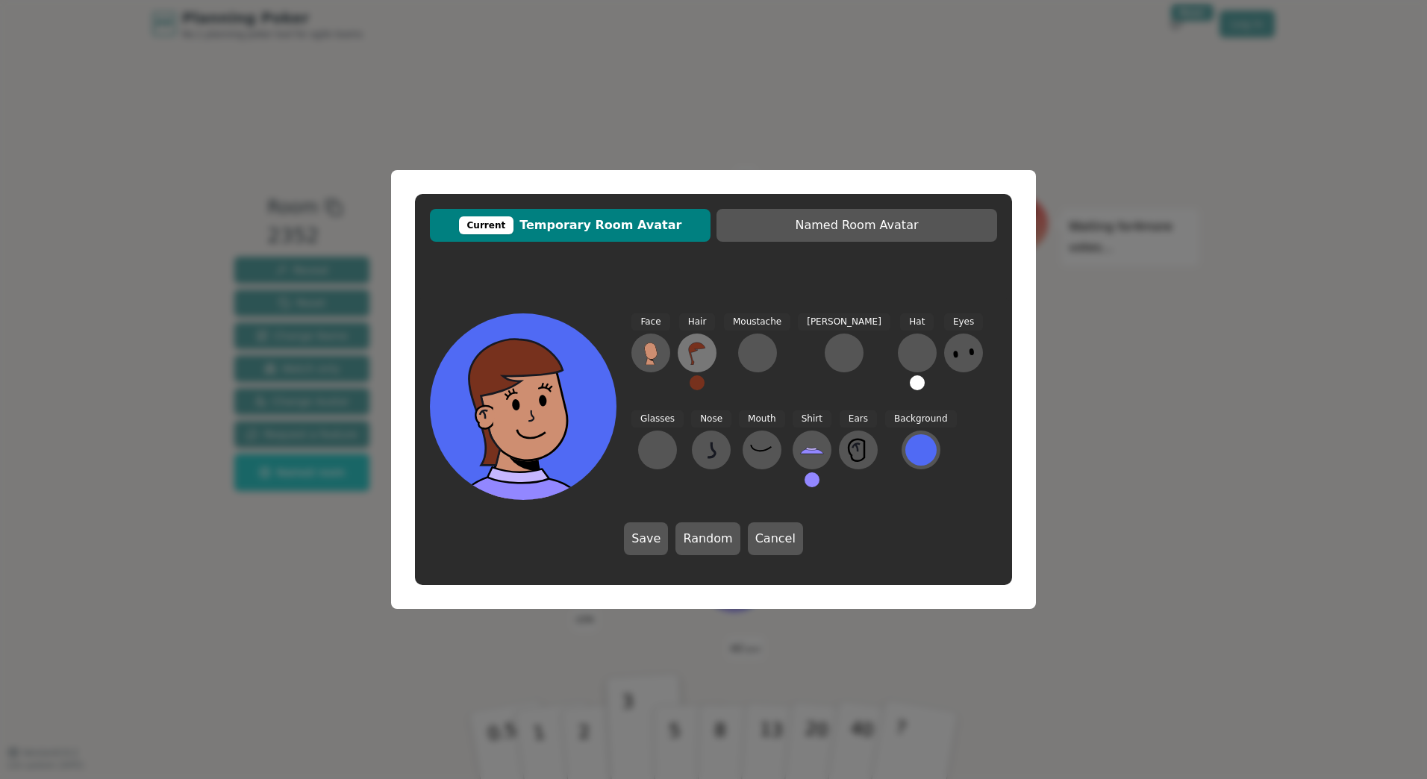
click at [700, 352] on icon at bounding box center [697, 353] width 24 height 24
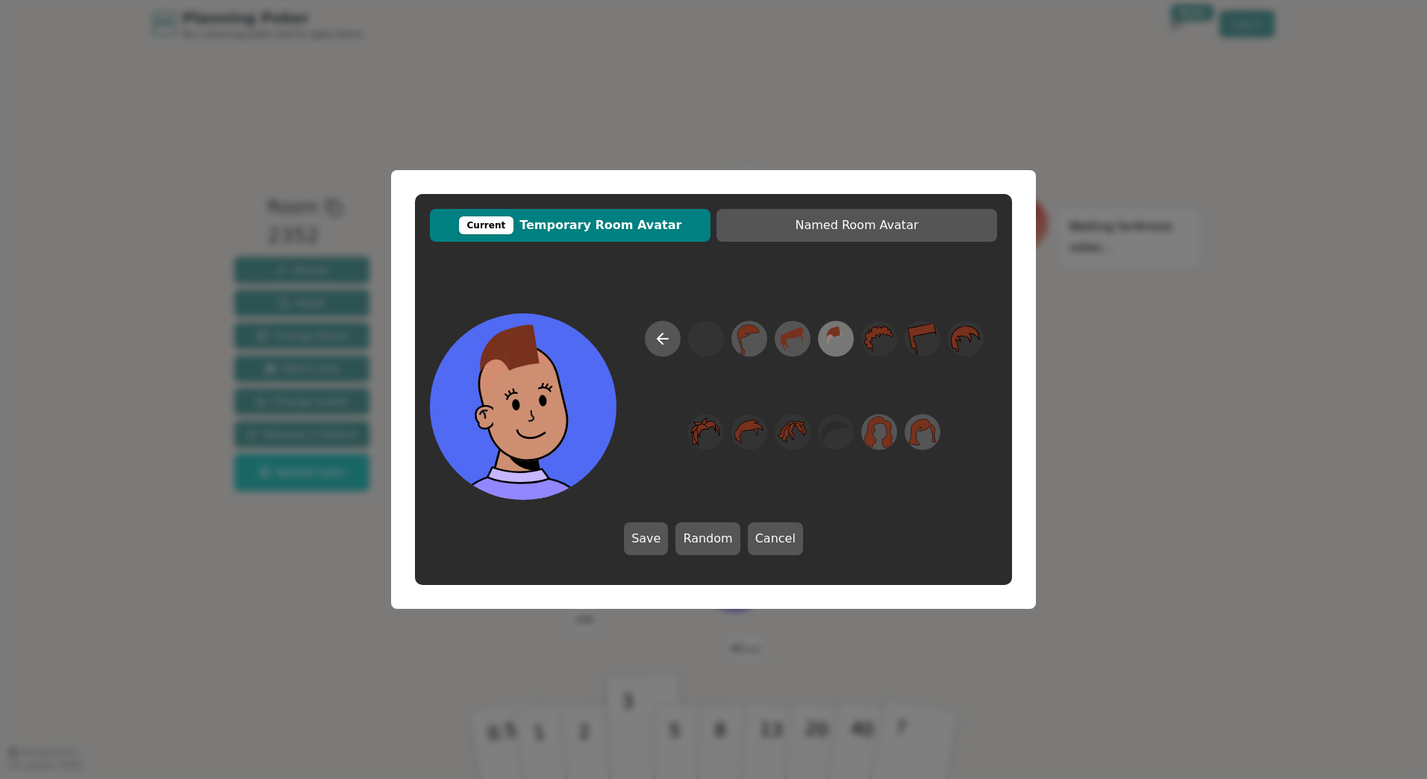
click at [841, 334] on icon at bounding box center [842, 334] width 4 height 4
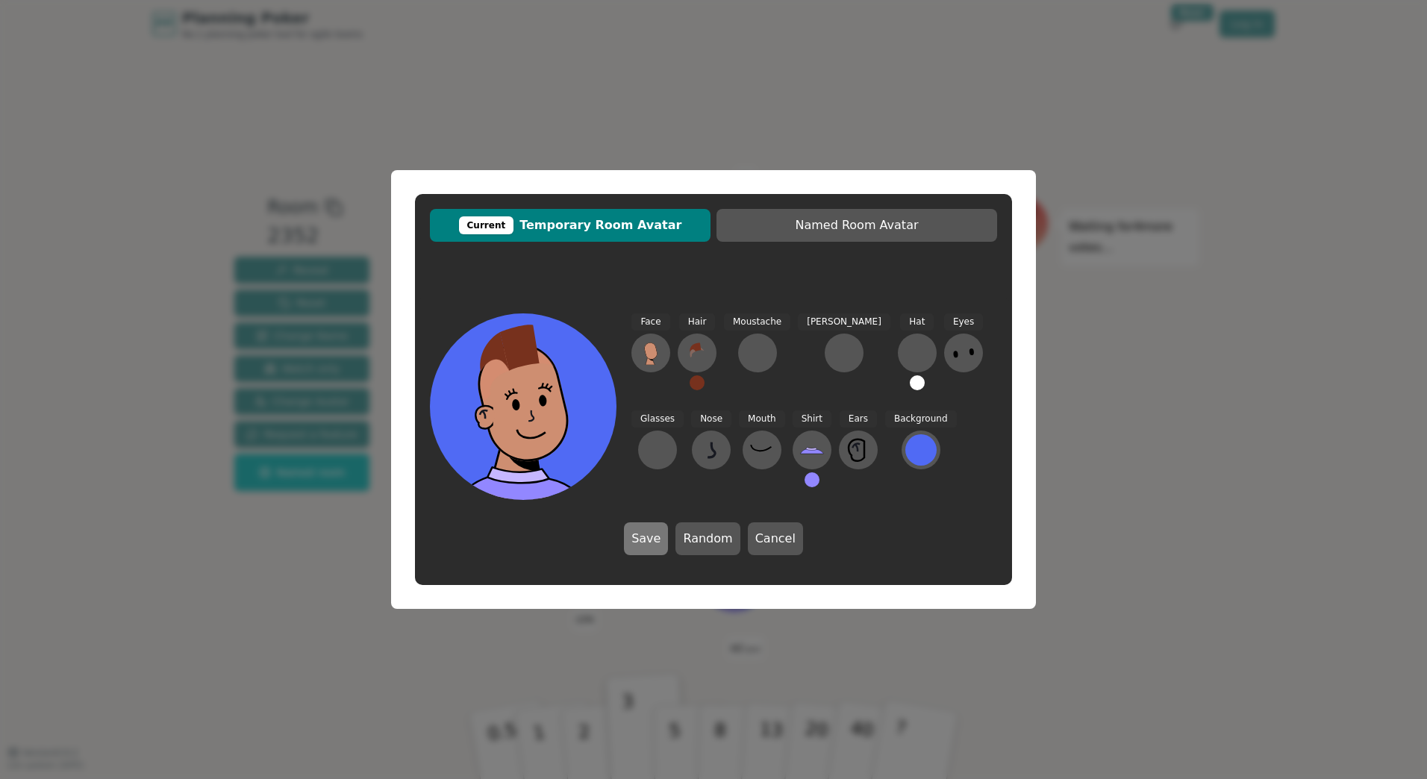
click at [668, 537] on button "Save" at bounding box center [646, 539] width 44 height 33
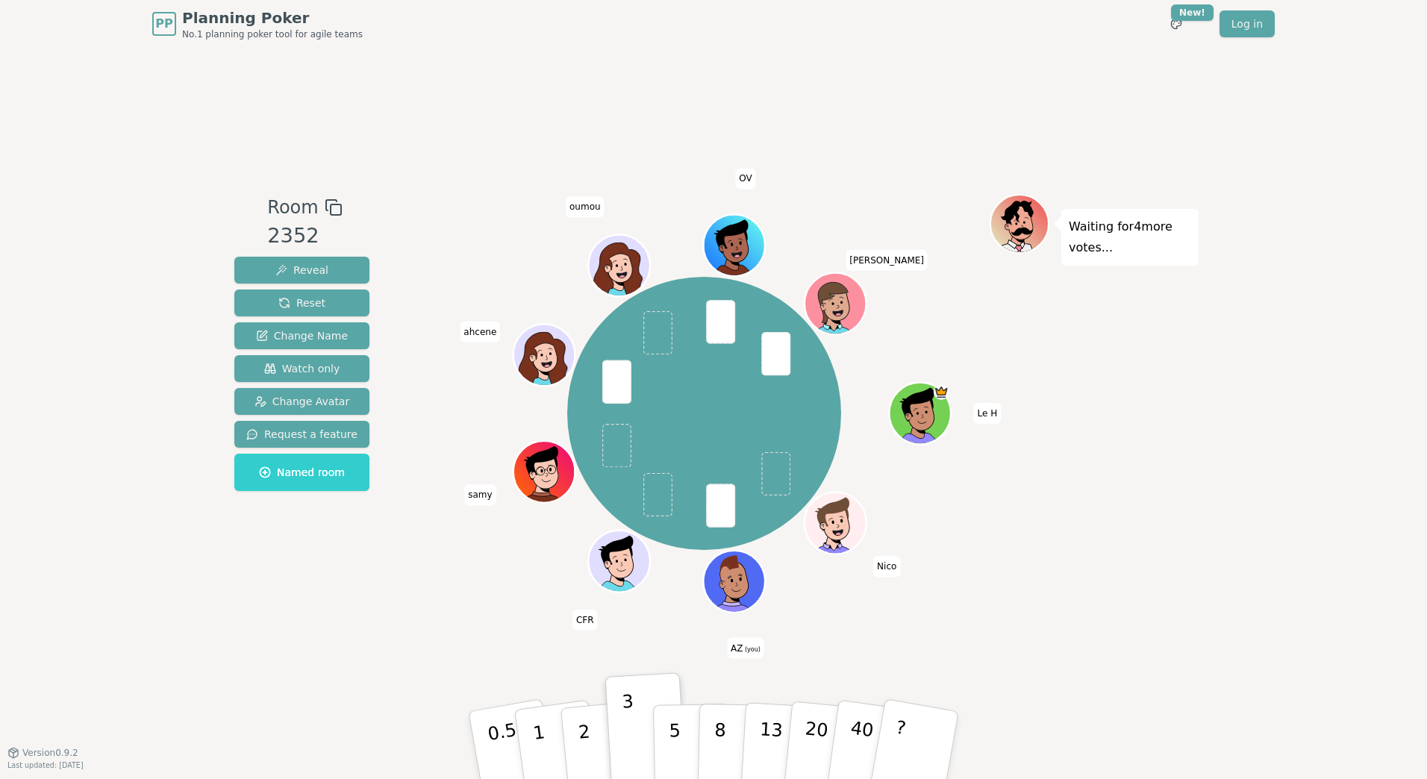
click at [739, 587] on icon at bounding box center [737, 591] width 30 height 10
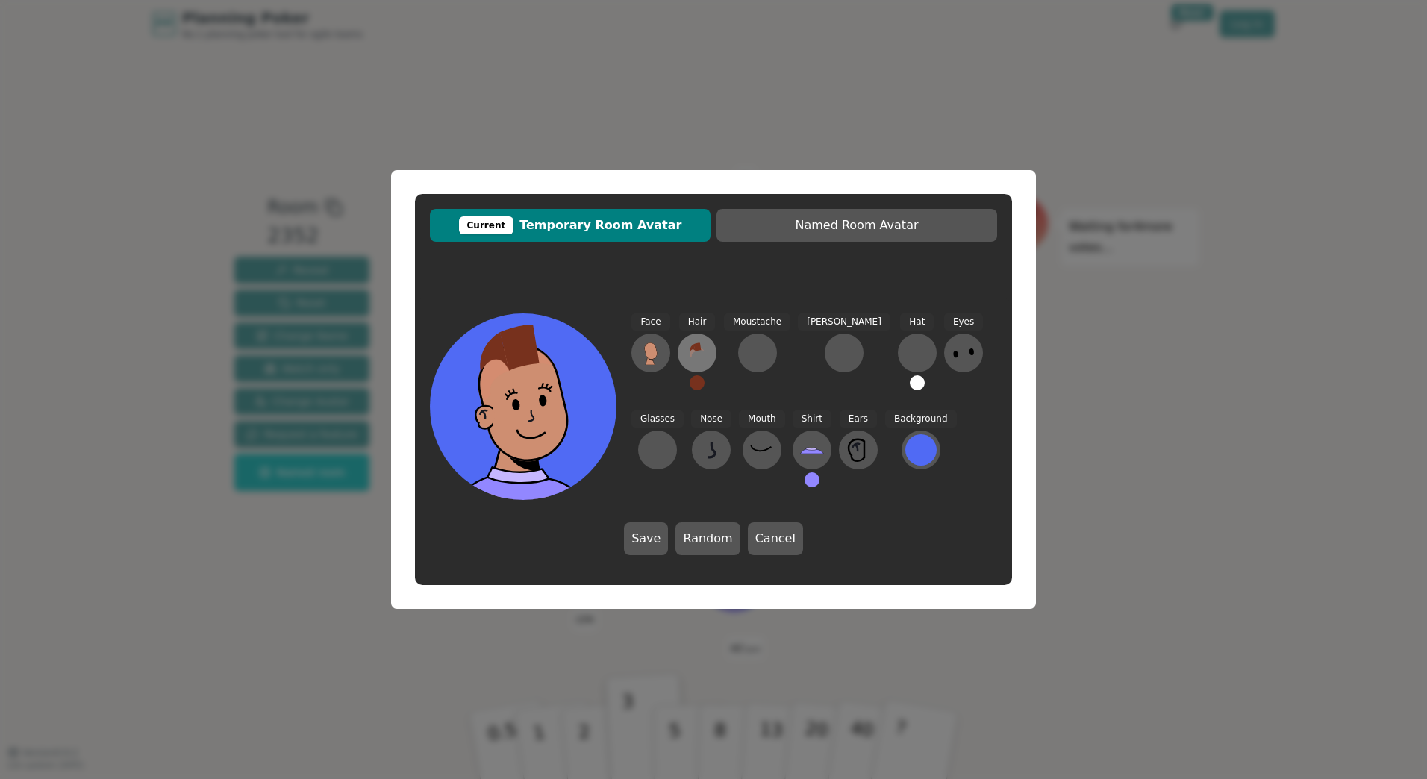
click at [689, 360] on icon at bounding box center [697, 353] width 24 height 24
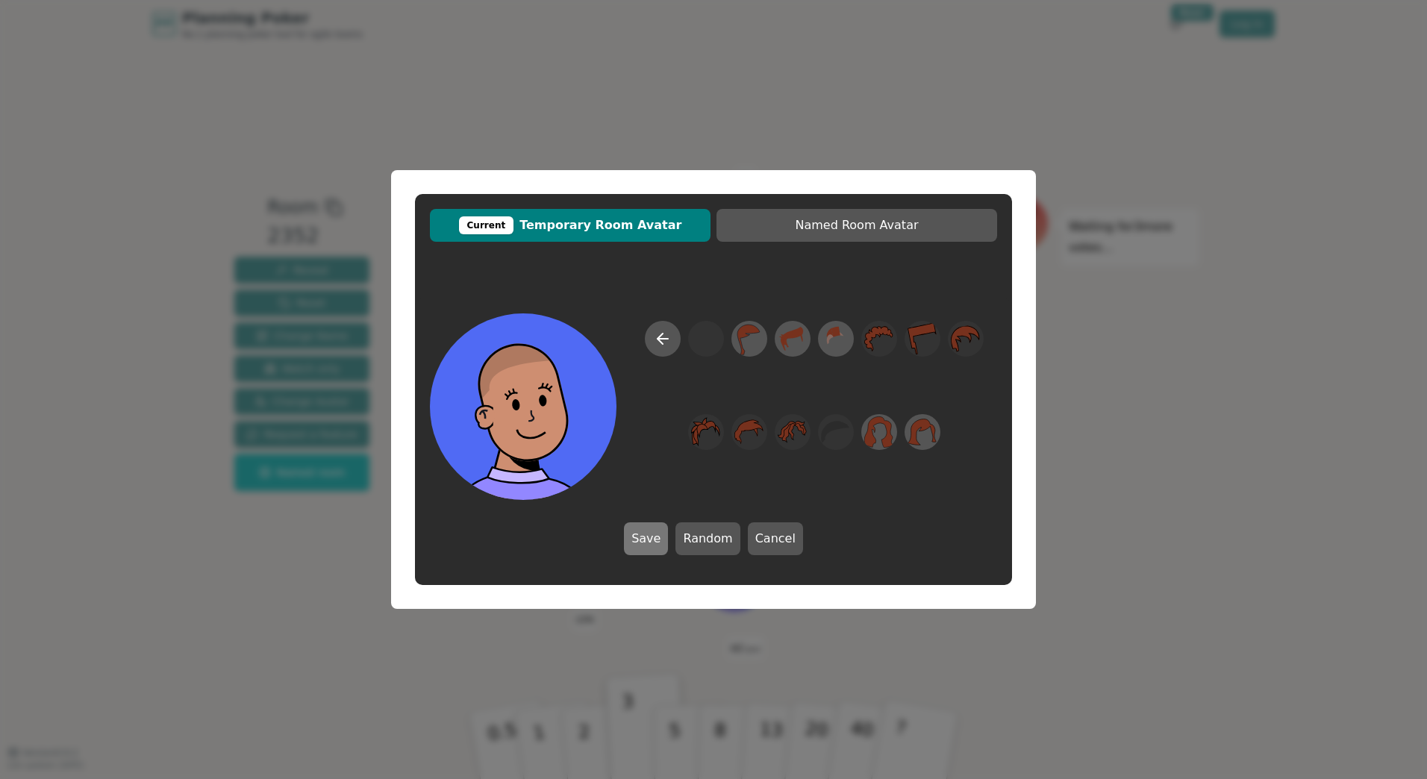
click at [653, 546] on button "Save" at bounding box center [646, 539] width 44 height 33
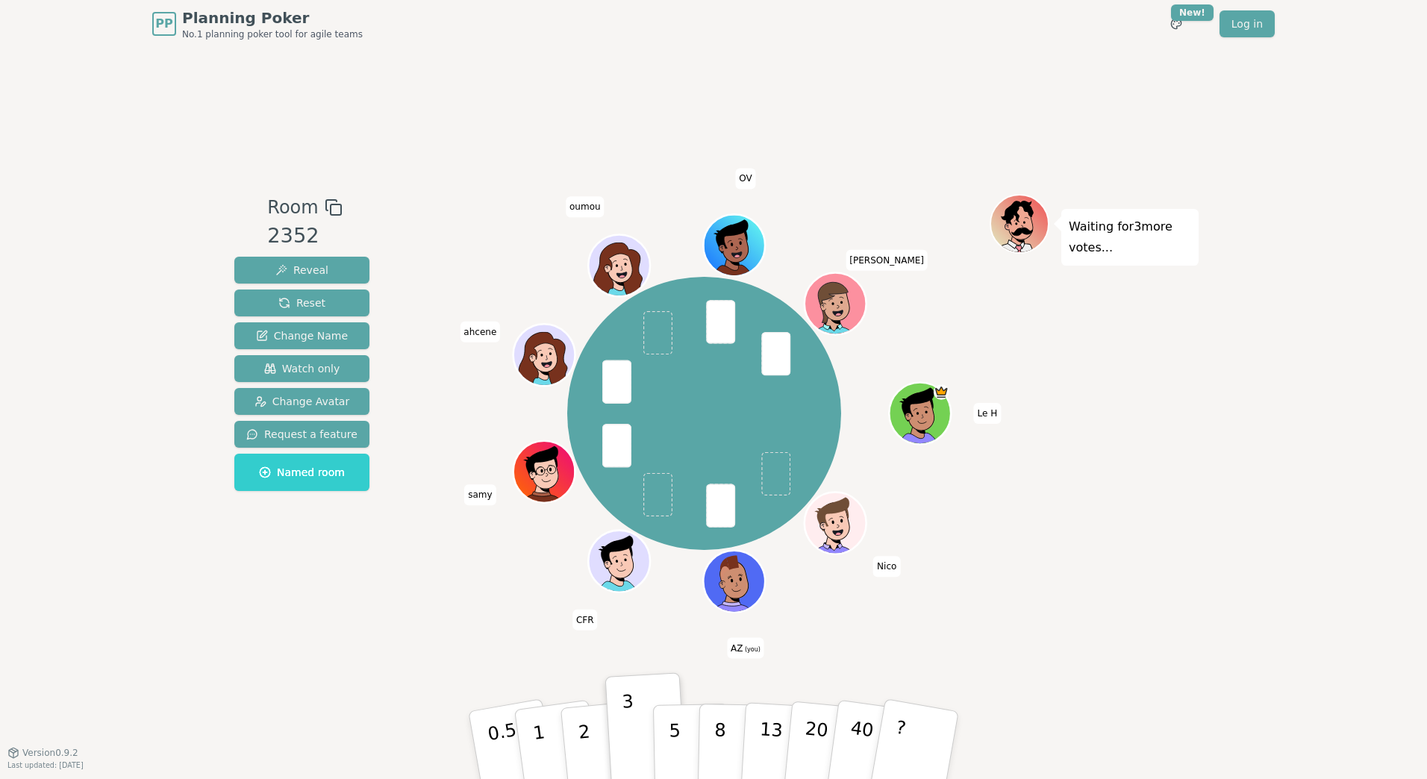
click at [868, 586] on div "Le H Nico AZ (you) CFR samy [PERSON_NAME] OV [PERSON_NAME]" at bounding box center [704, 414] width 571 height 386
click at [869, 456] on div "Le H Nico AZ (you) CFR samy [PERSON_NAME] OV [PERSON_NAME]" at bounding box center [704, 414] width 571 height 386
click at [478, 328] on span "ahcene" at bounding box center [480, 332] width 40 height 21
click at [617, 384] on span at bounding box center [616, 381] width 29 height 43
click at [622, 384] on span at bounding box center [616, 381] width 29 height 43
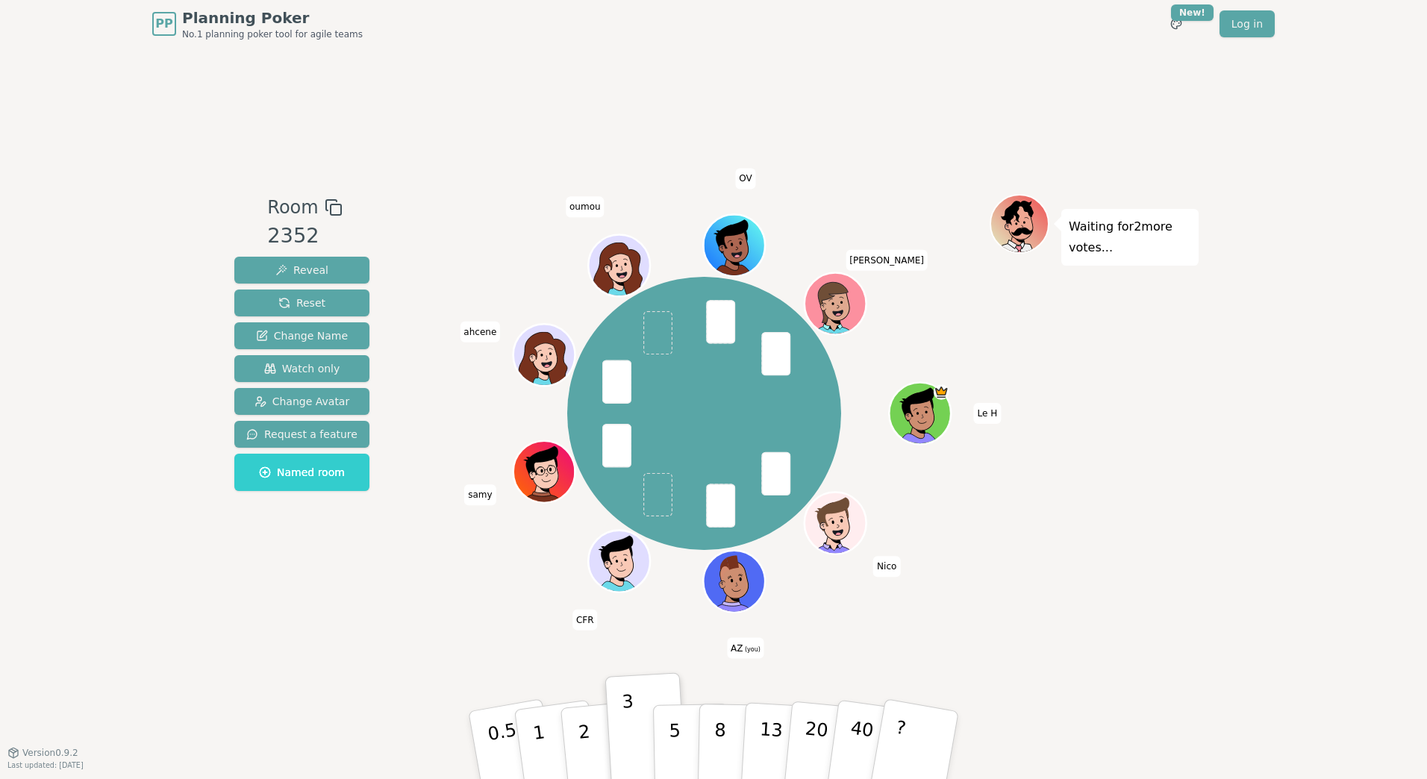
click at [623, 383] on span at bounding box center [616, 381] width 29 height 43
click at [743, 311] on div "Le H Nico AZ (you) CFR samy [PERSON_NAME] OV [PERSON_NAME]" at bounding box center [704, 414] width 274 height 274
click at [720, 316] on span at bounding box center [720, 321] width 29 height 43
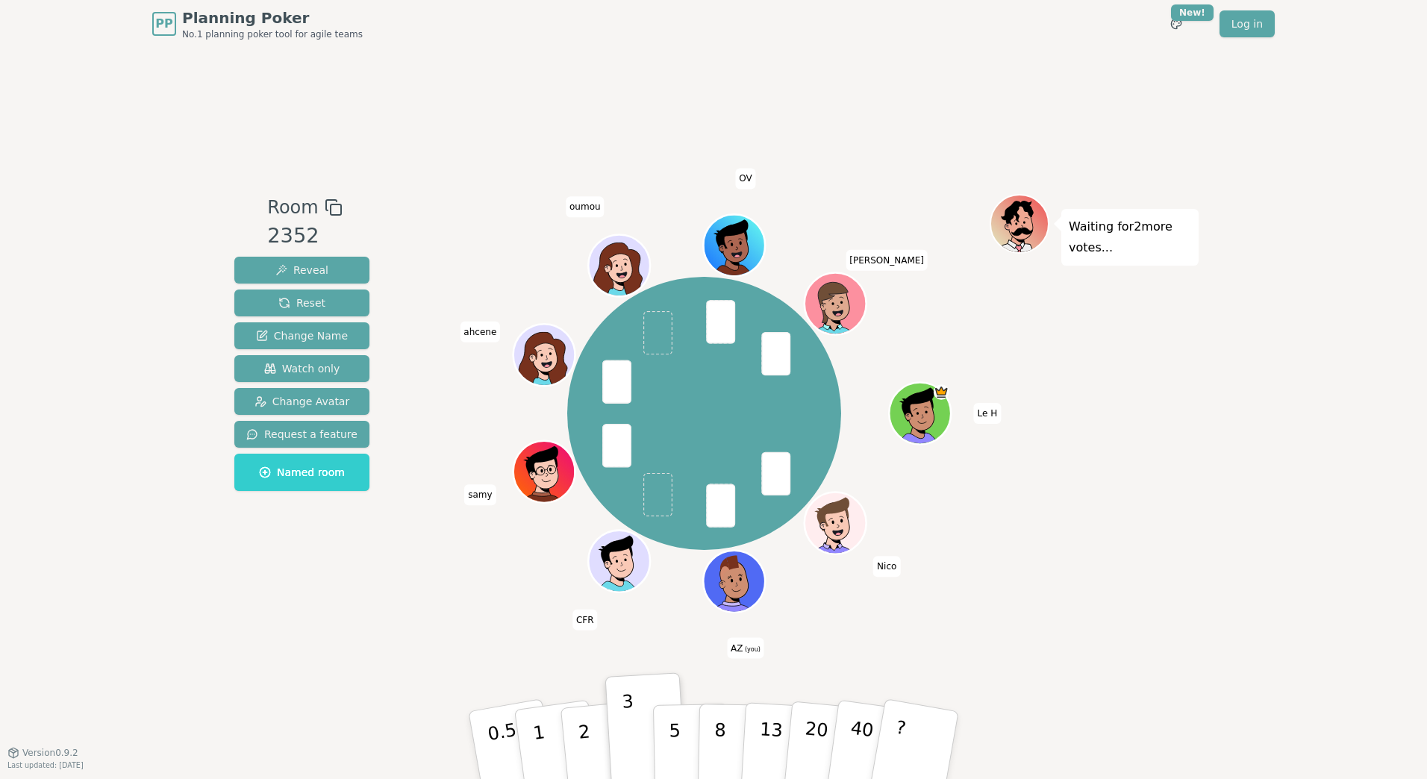
click at [719, 316] on span at bounding box center [720, 321] width 29 height 43
click at [717, 317] on span at bounding box center [720, 321] width 29 height 43
click at [716, 318] on span at bounding box center [720, 321] width 29 height 43
click at [782, 349] on span at bounding box center [776, 352] width 29 height 43
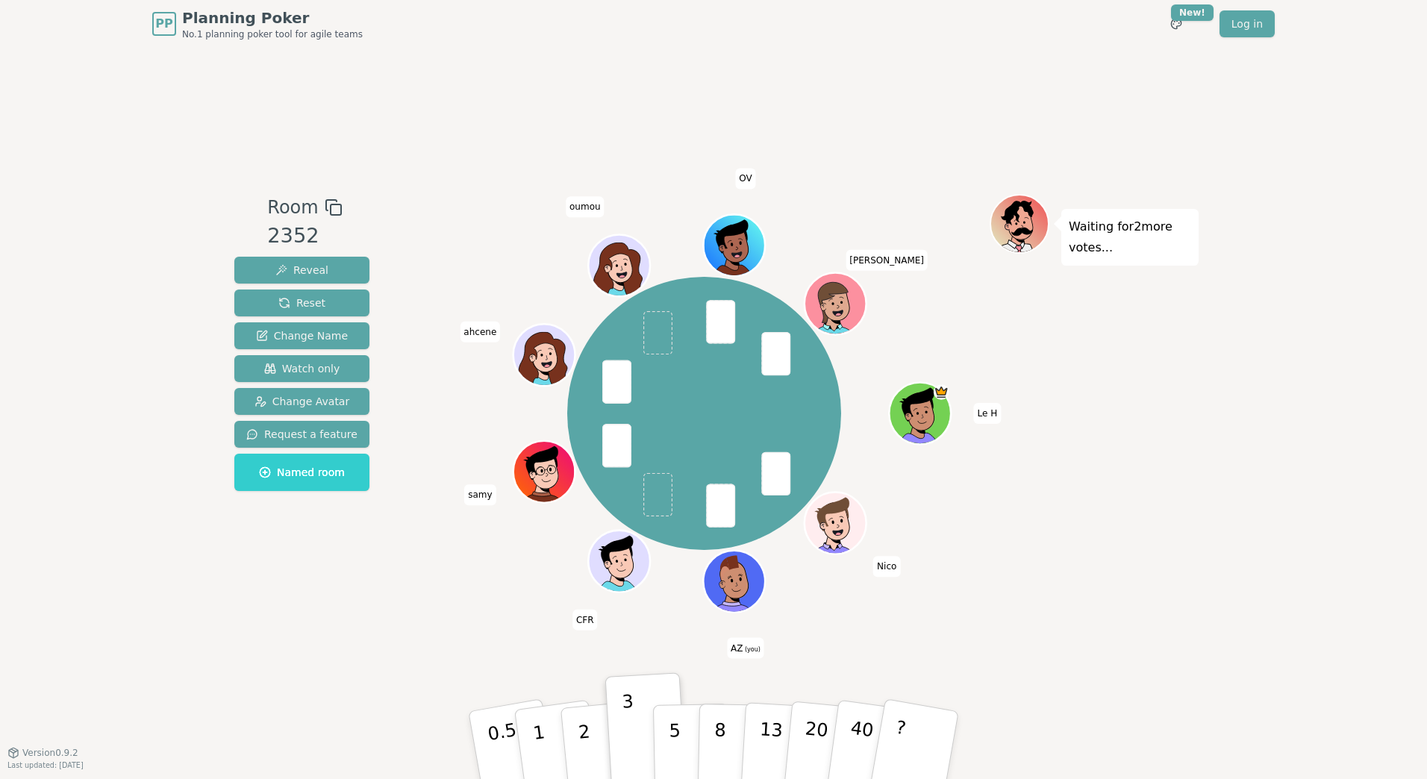
click at [780, 475] on span at bounding box center [776, 473] width 29 height 43
click at [724, 500] on span at bounding box center [720, 505] width 29 height 43
click at [724, 501] on span at bounding box center [720, 505] width 29 height 43
click at [328, 402] on span "Change Avatar" at bounding box center [303, 401] width 96 height 15
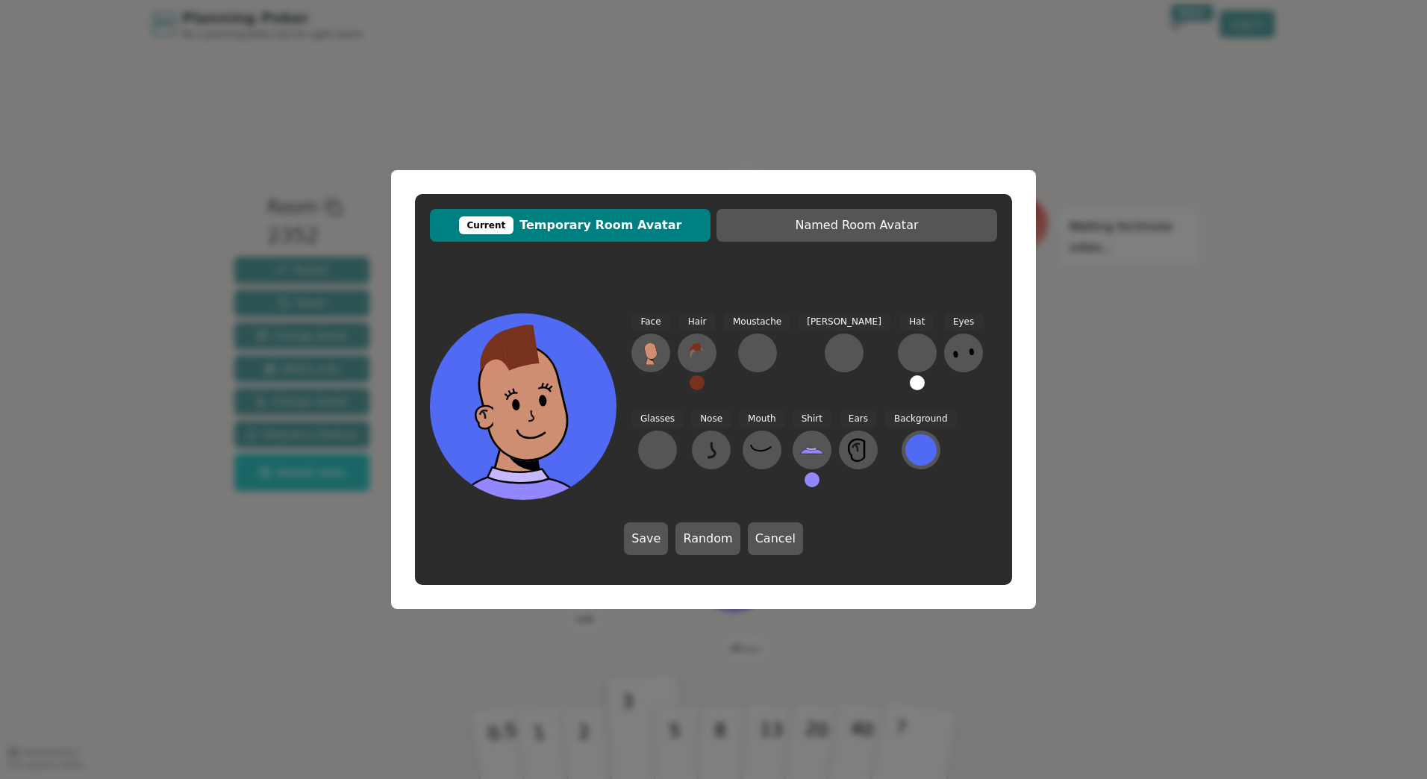
click at [906, 146] on div "Current Temporary Room Avatar Named Room Avatar Face Hair Moustache [PERSON_NAM…" at bounding box center [713, 389] width 1427 height 779
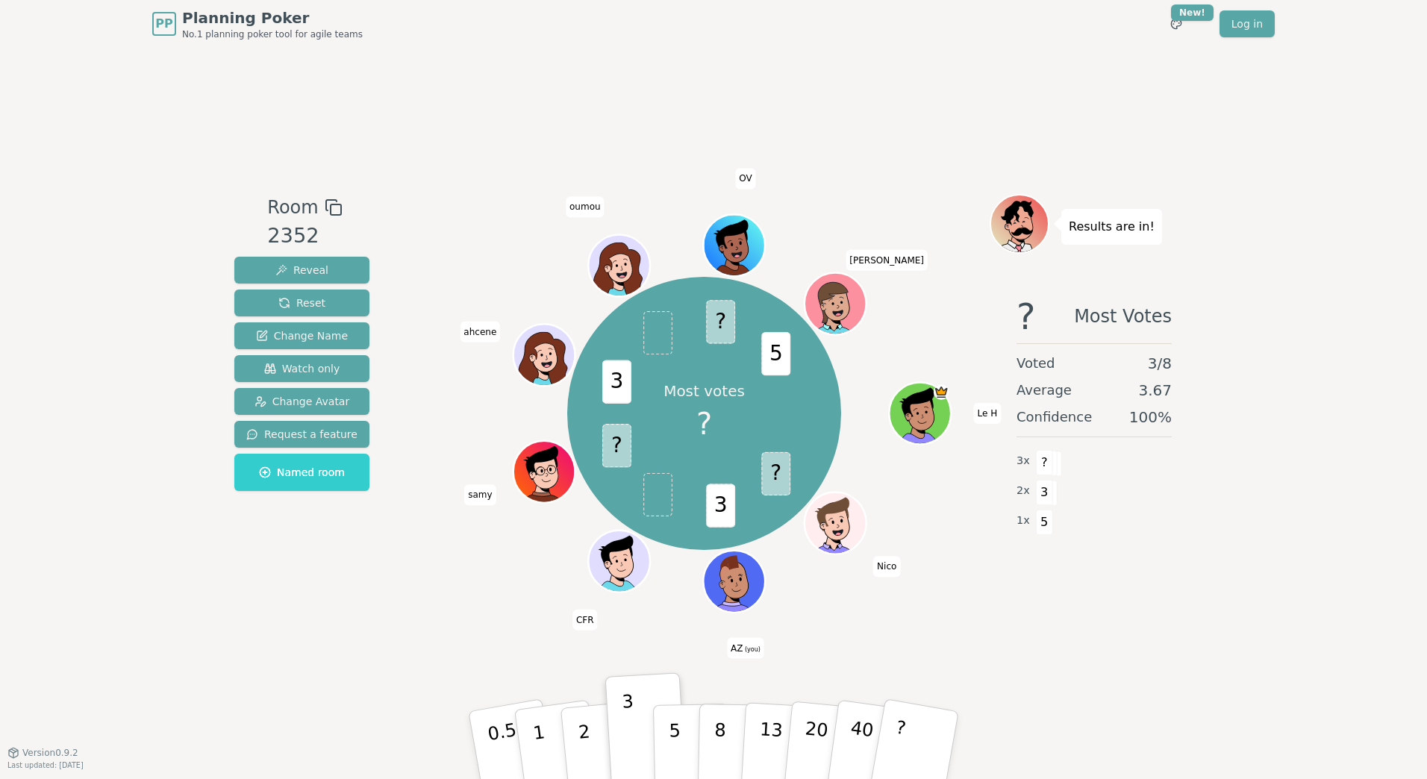
click at [1139, 420] on span "100 %" at bounding box center [1151, 417] width 43 height 21
click at [1142, 419] on span "100 %" at bounding box center [1151, 417] width 43 height 21
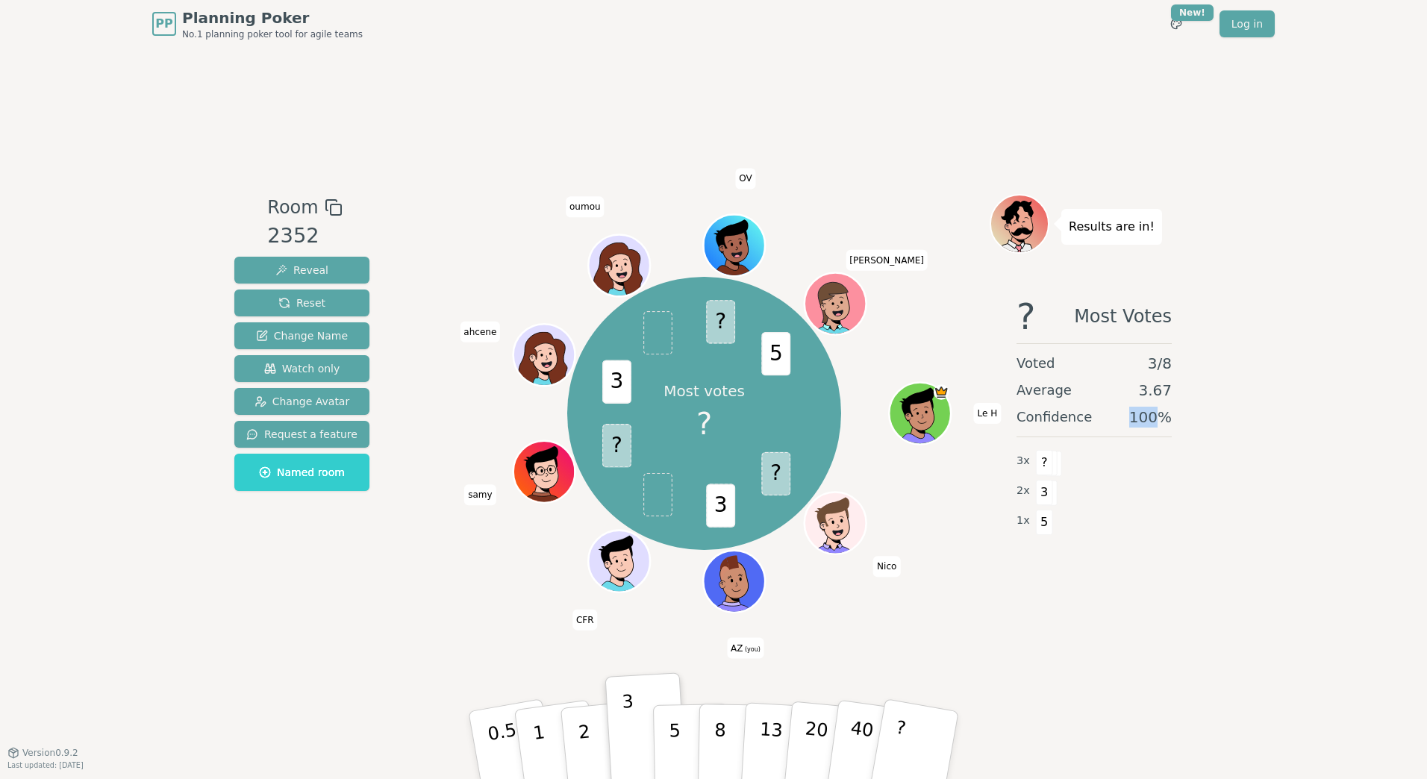
click at [1142, 419] on span "100 %" at bounding box center [1151, 417] width 43 height 21
drag, startPoint x: 888, startPoint y: 264, endPoint x: 907, endPoint y: 257, distance: 19.8
click at [907, 257] on span "[PERSON_NAME]" at bounding box center [887, 260] width 82 height 21
drag, startPoint x: 907, startPoint y: 257, endPoint x: 1006, endPoint y: 223, distance: 104.8
click at [1006, 223] on icon at bounding box center [1008, 226] width 9 height 7
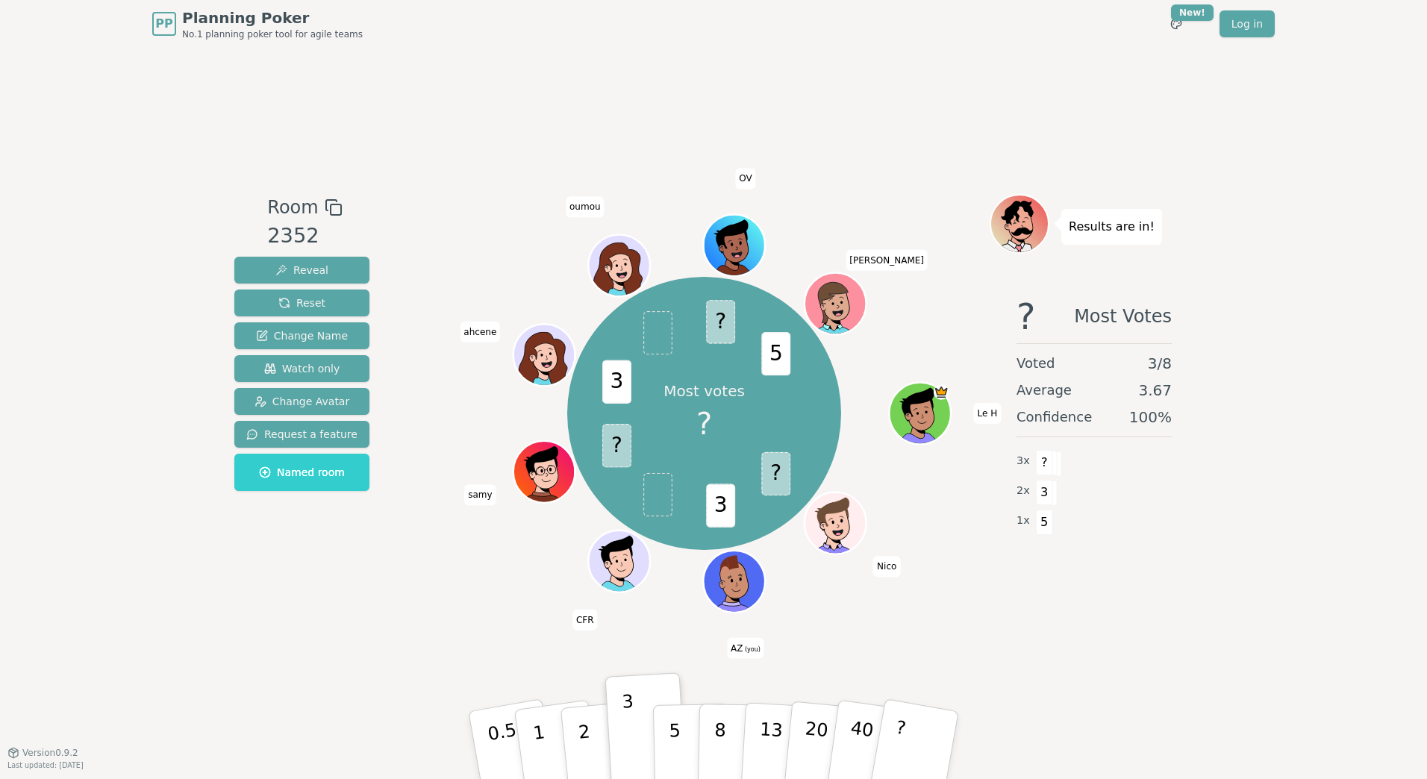
click at [1092, 215] on div "Results are in!" at bounding box center [1112, 227] width 101 height 36
click at [1093, 222] on p "Results are in!" at bounding box center [1112, 227] width 86 height 21
